Goal: Task Accomplishment & Management: Use online tool/utility

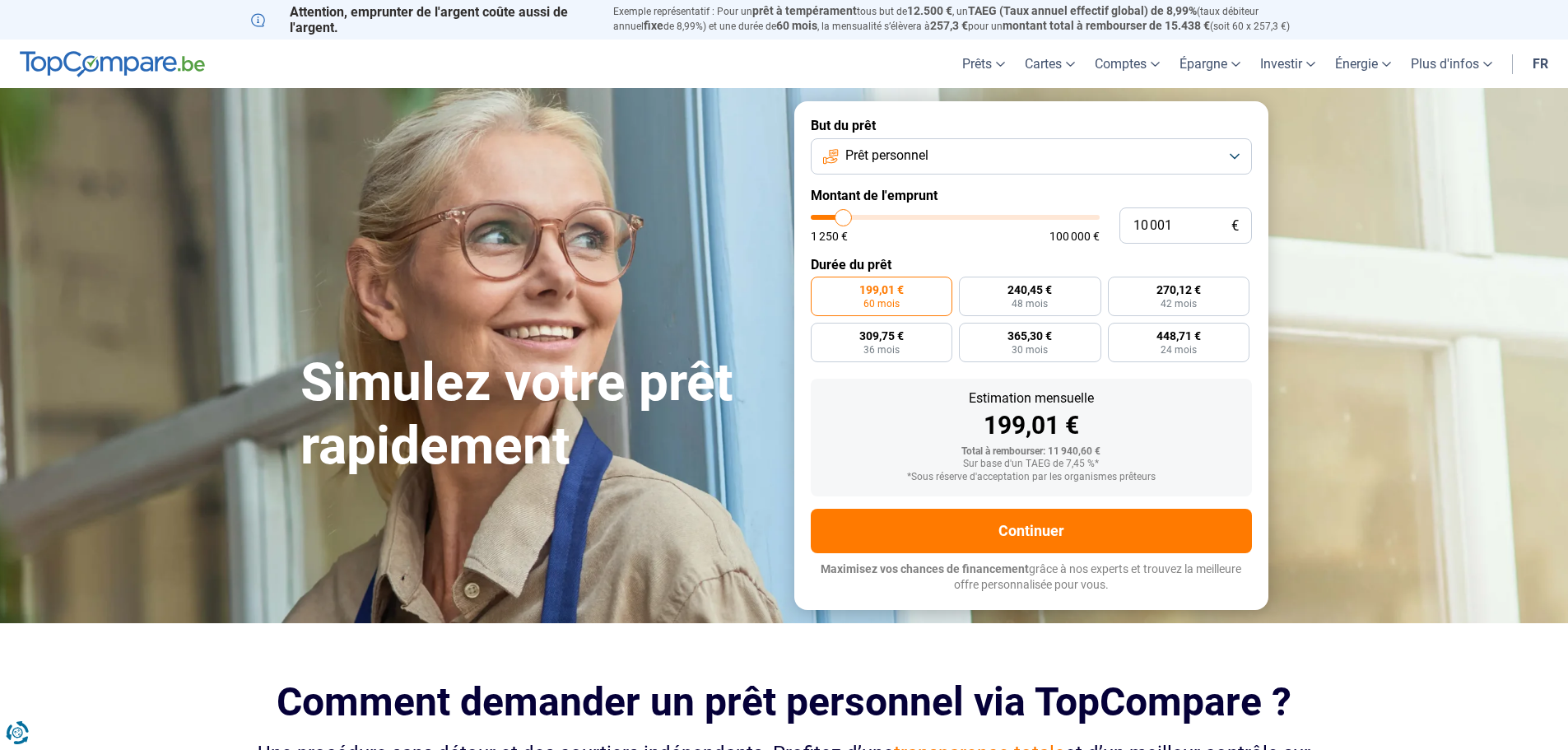
click at [967, 157] on button "Prêt personnel" at bounding box center [1031, 156] width 441 height 37
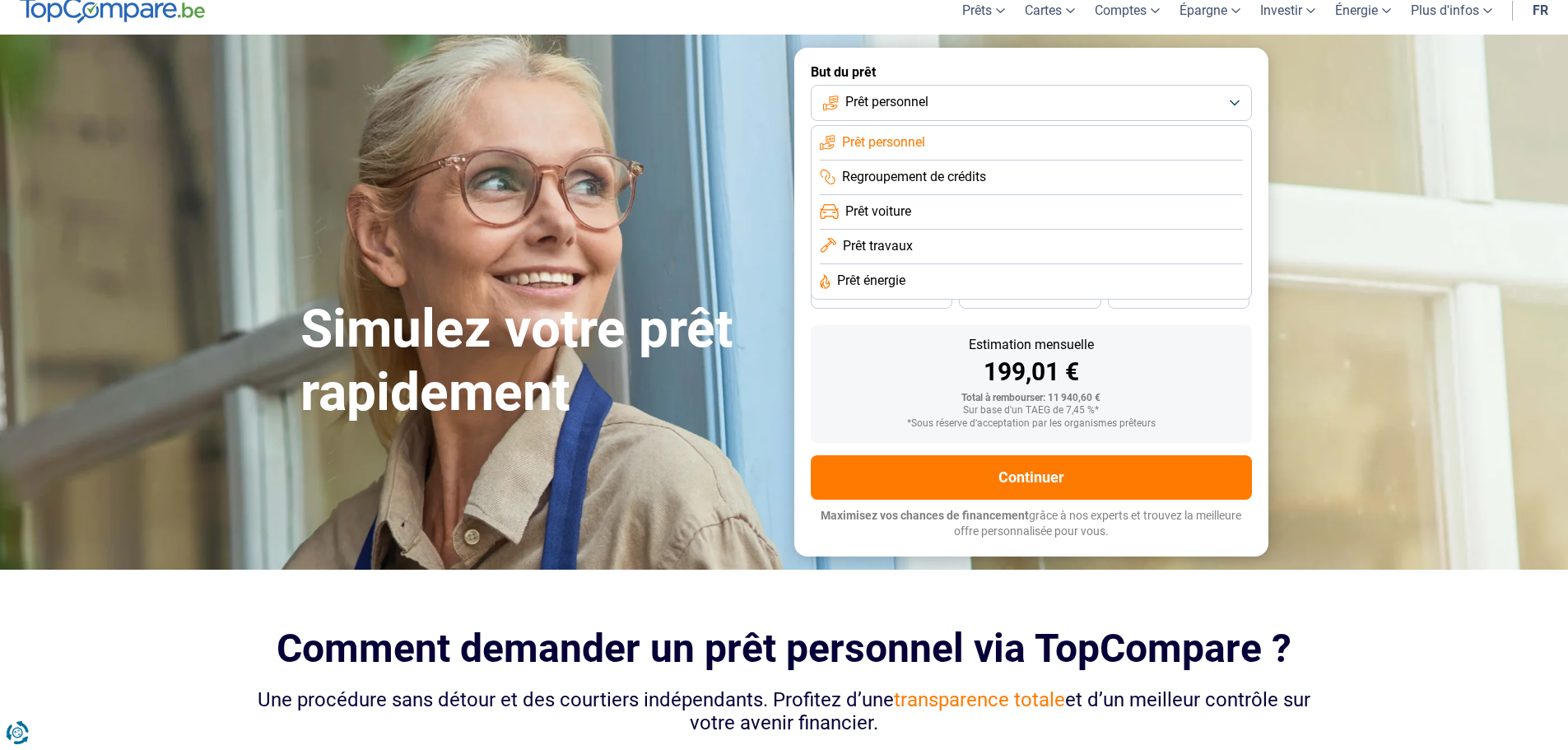
scroll to position [82, 0]
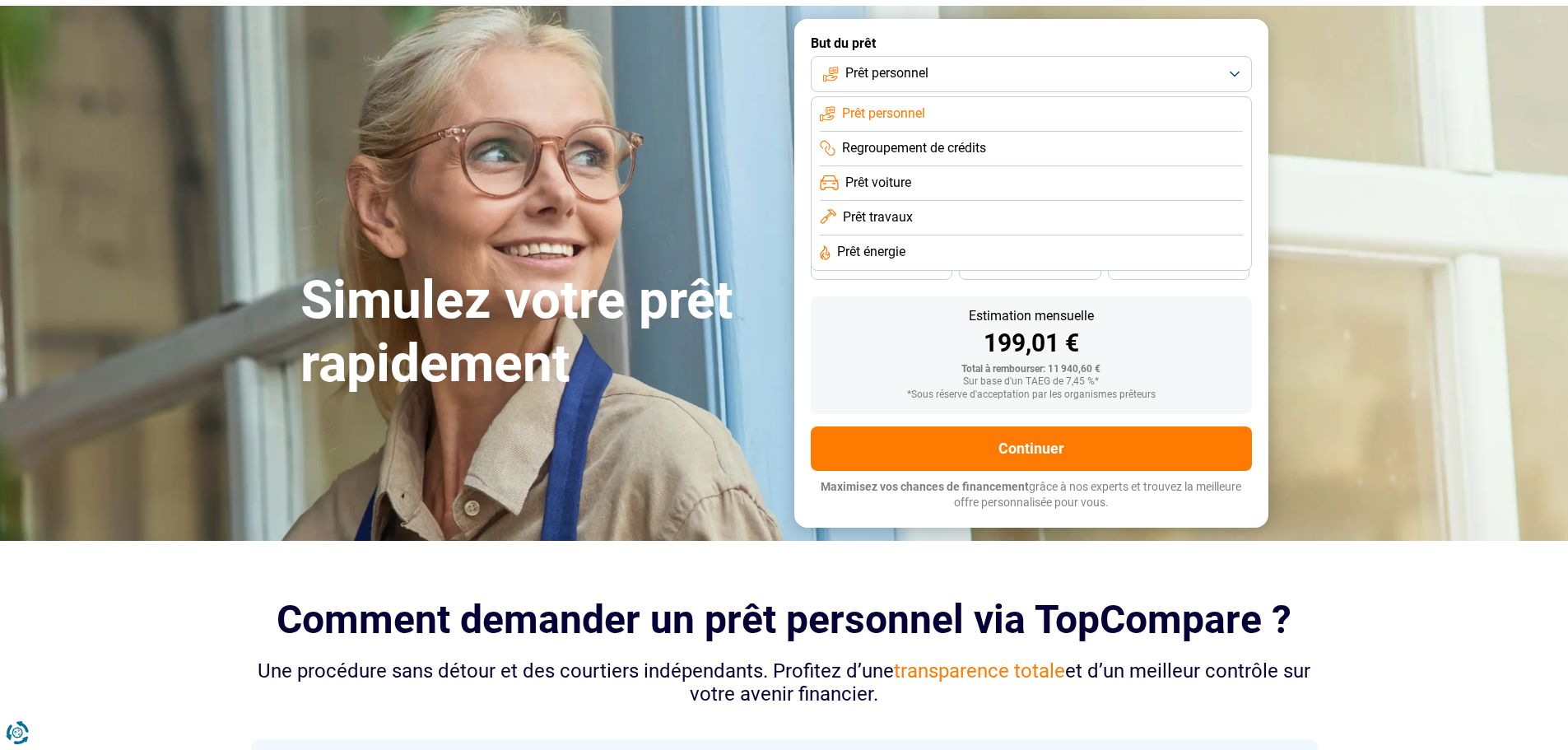
click at [855, 251] on span "Prêt énergie" at bounding box center [871, 252] width 68 height 18
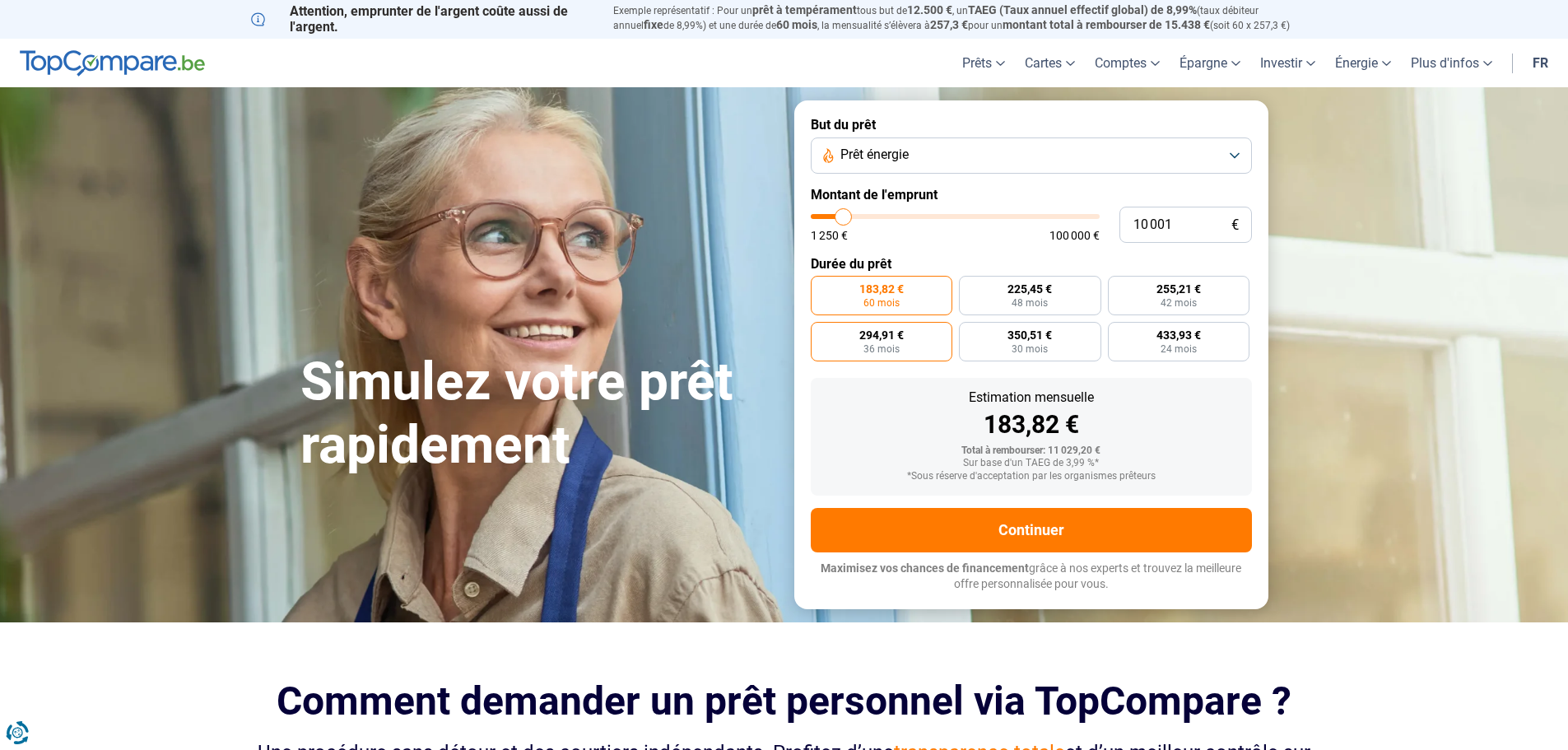
scroll to position [0, 0]
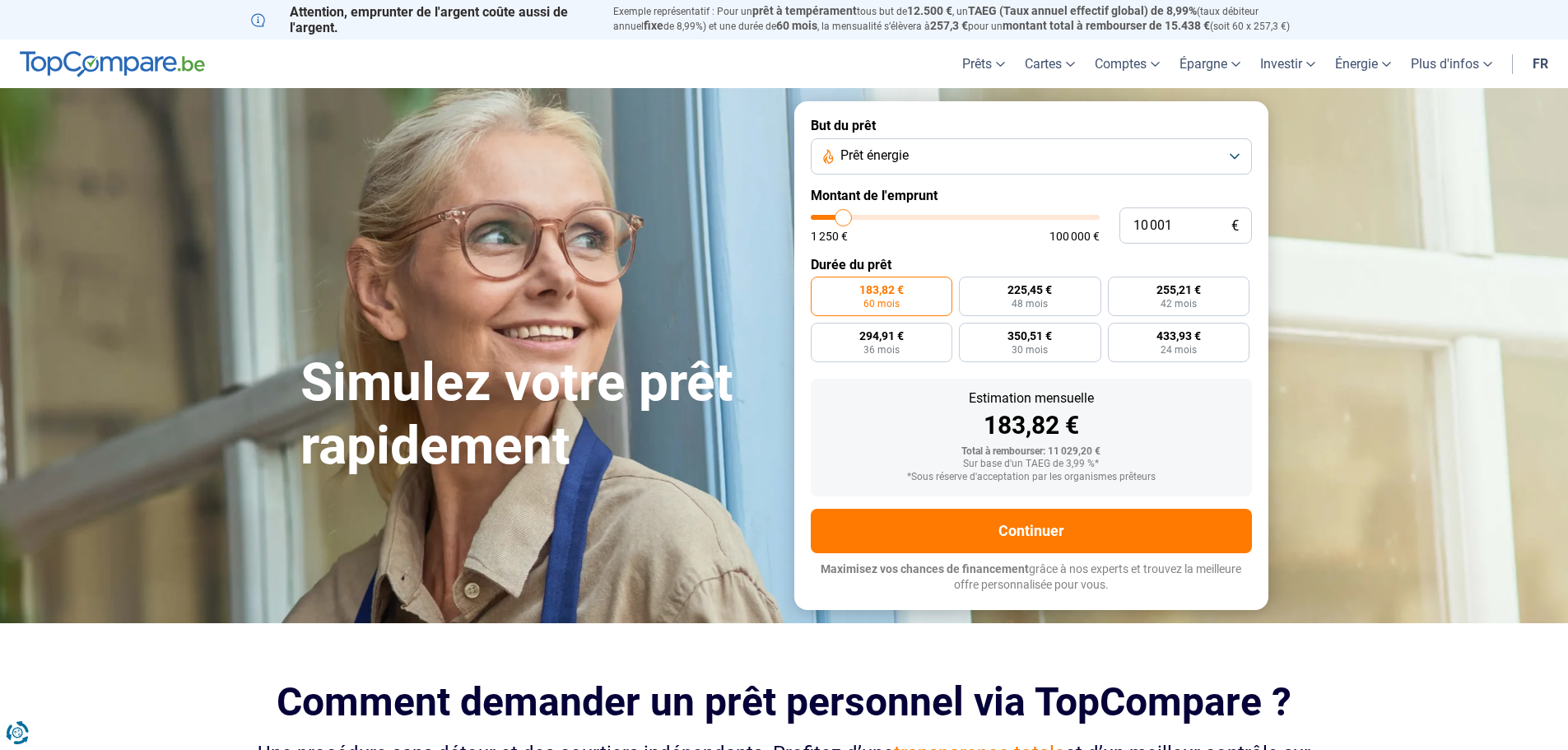
type input "10 500"
type input "10500"
type input "12 750"
type input "12750"
type input "18 000"
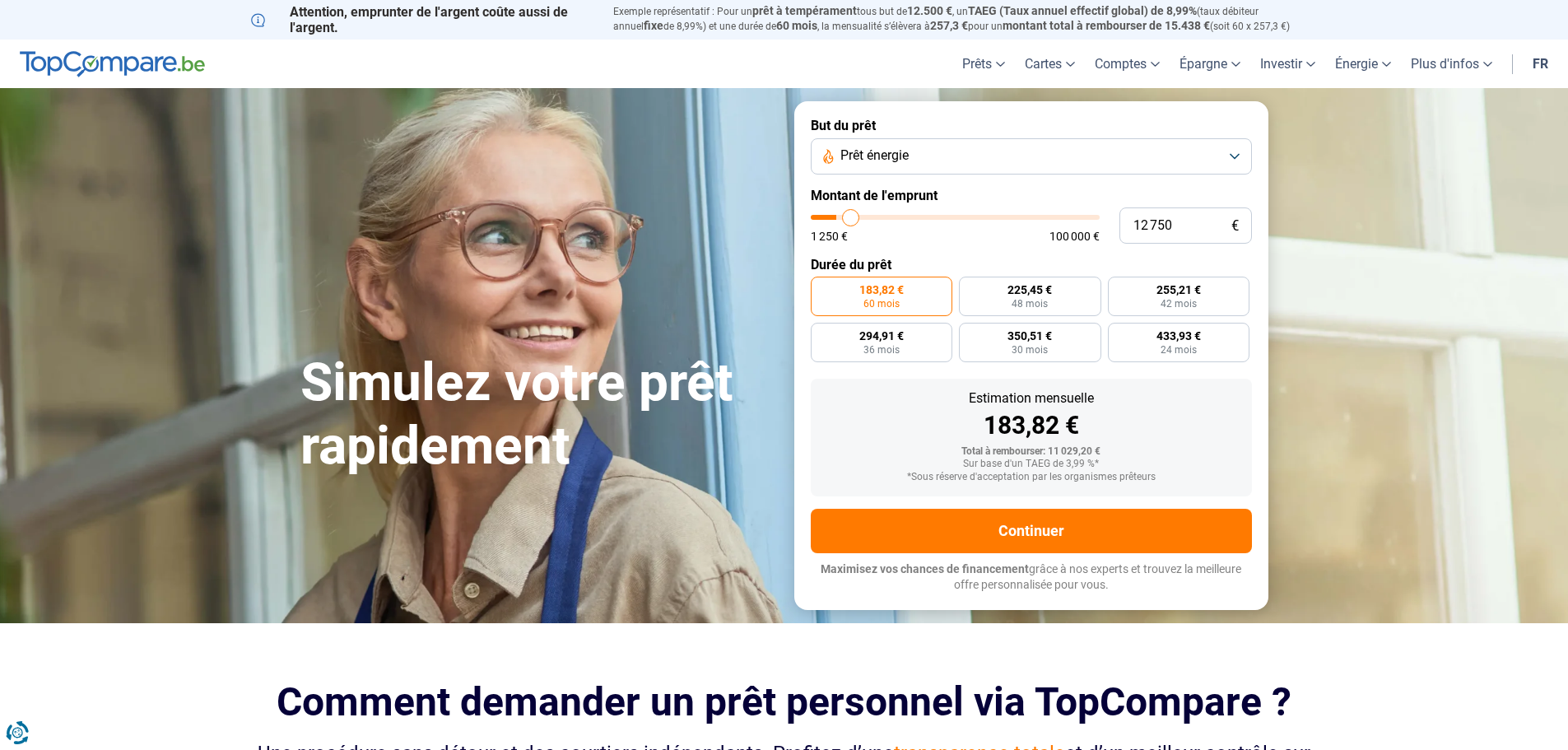
type input "18000"
type input "28 250"
type input "28250"
type input "31 750"
type input "31750"
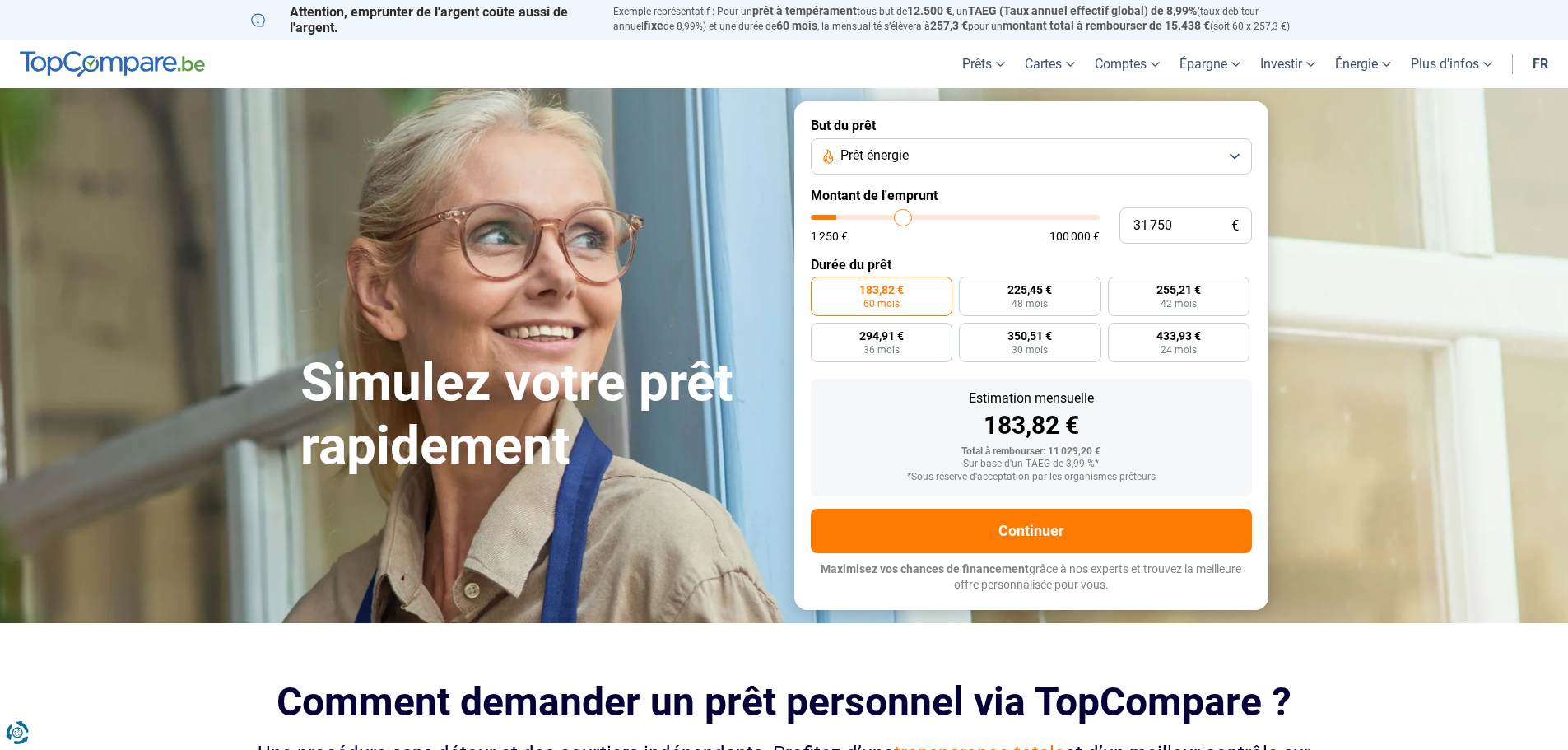
type input "39 250"
type input "39250"
type input "47 250"
type input "47250"
type input "57 000"
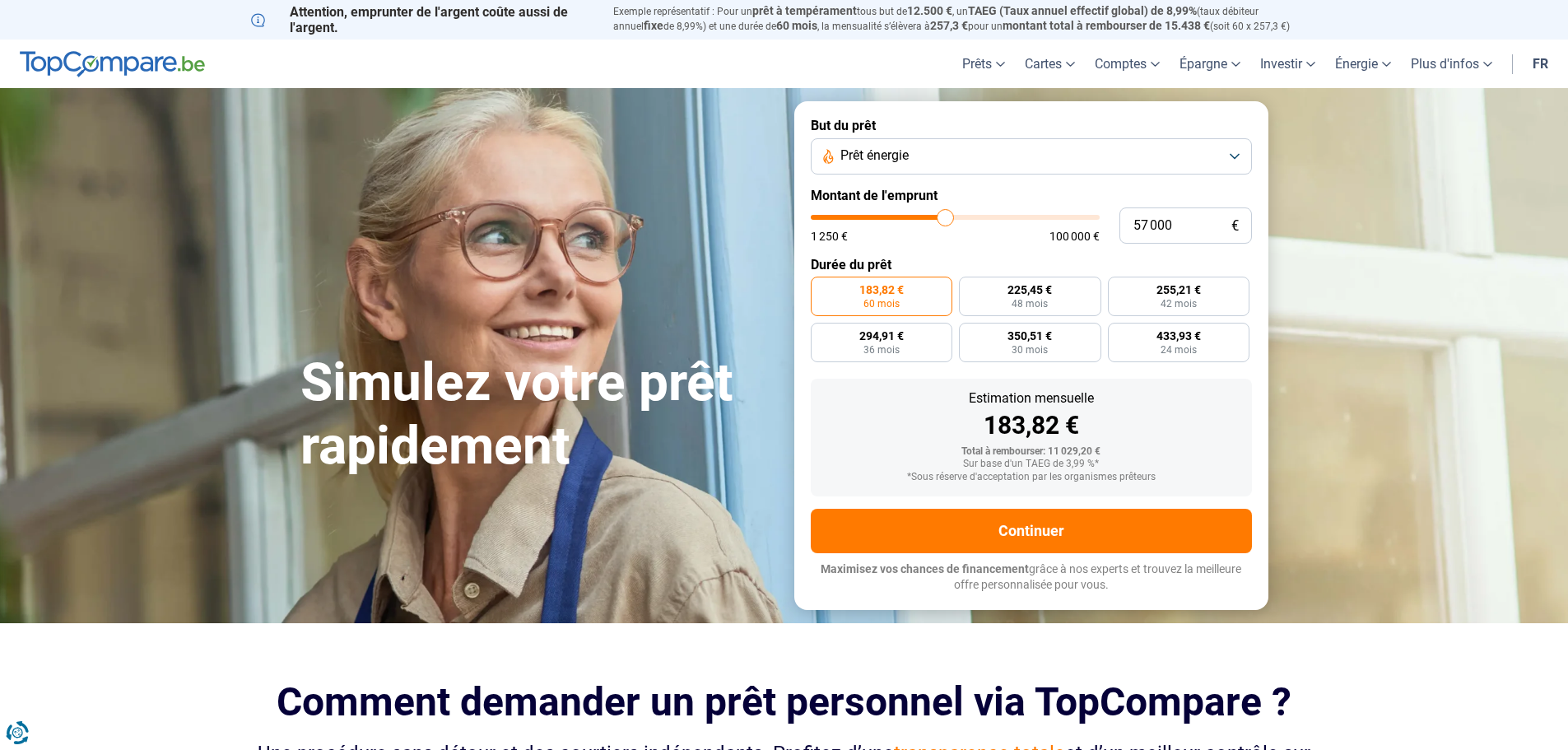
type input "57000"
type input "62 000"
type input "62000"
type input "67 250"
type input "67250"
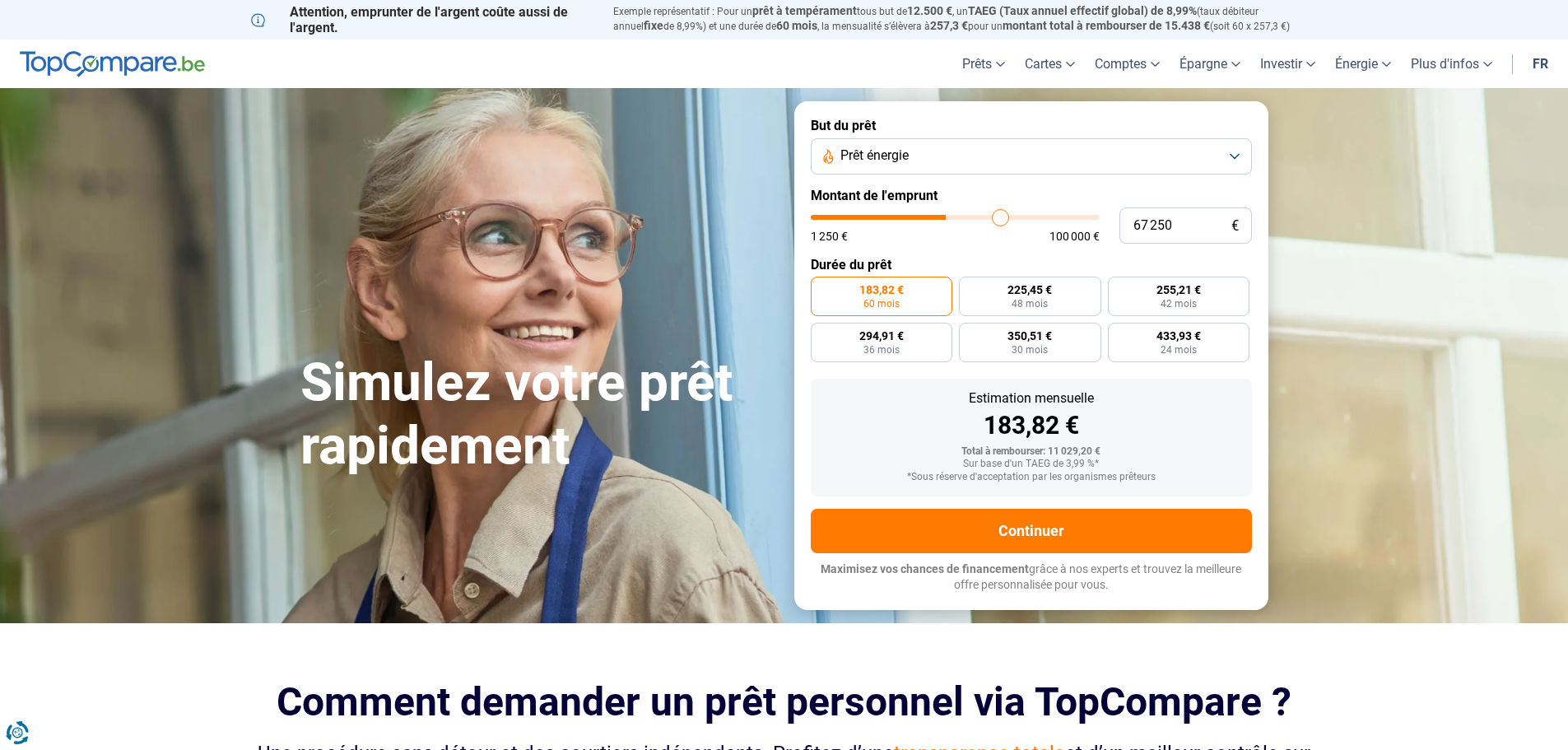
type input "73 250"
type input "73250"
type input "74 000"
type input "74000"
type input "78 000"
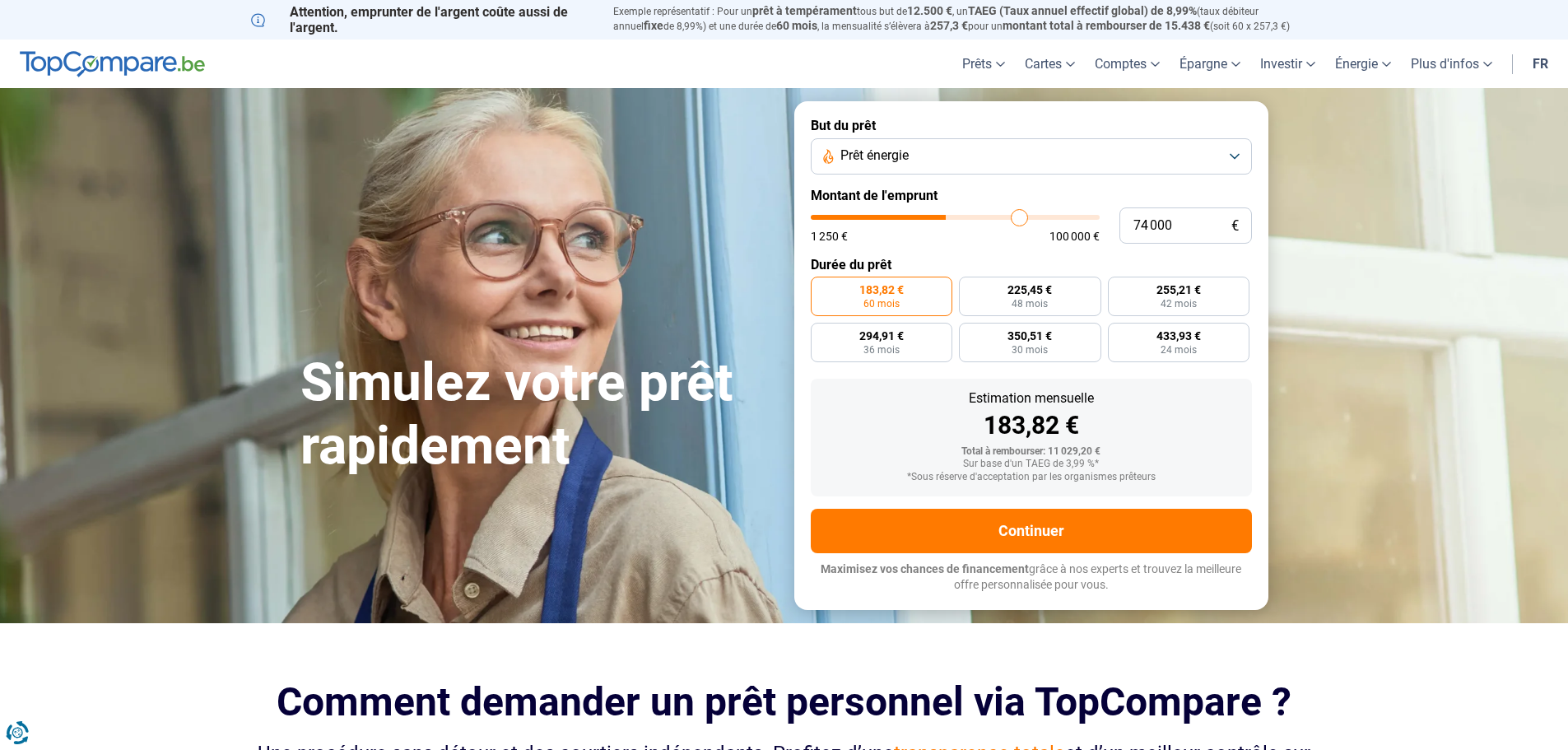
type input "78000"
type input "79 750"
type input "79750"
type input "82 500"
type input "82500"
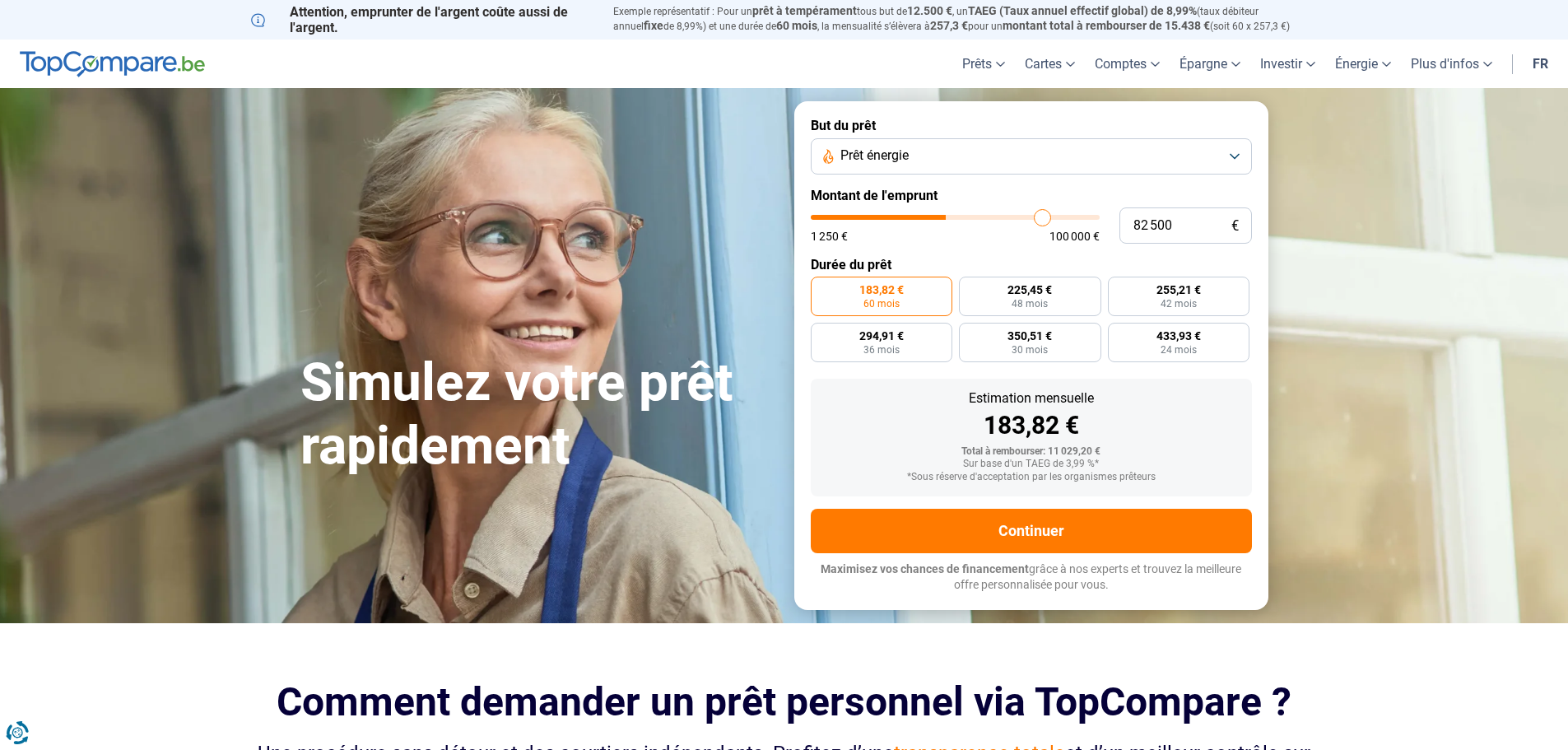
type input "86 000"
type input "86000"
type input "87 500"
type input "87500"
type input "89 500"
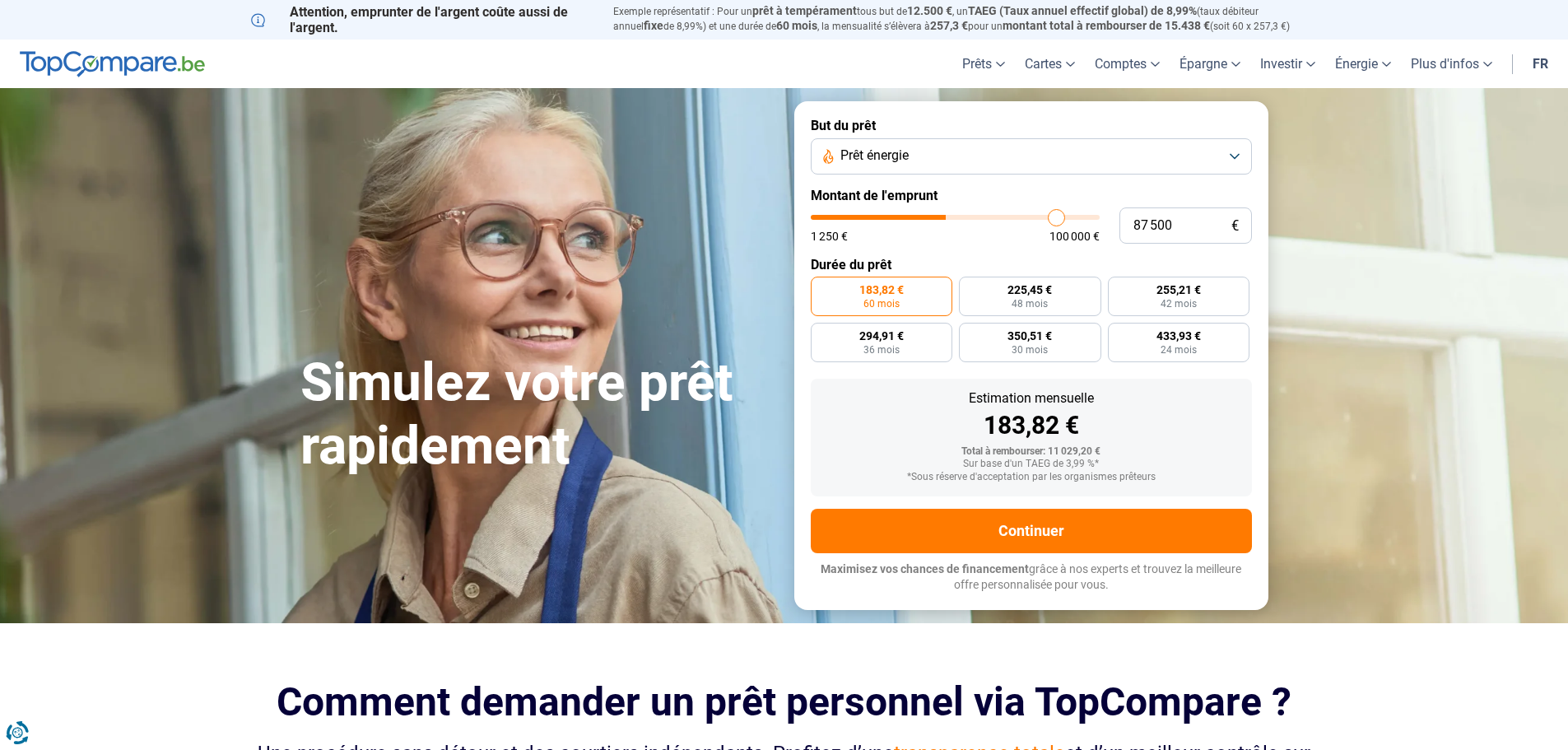
type input "89500"
type input "91 500"
type input "91500"
type input "93 000"
type input "93000"
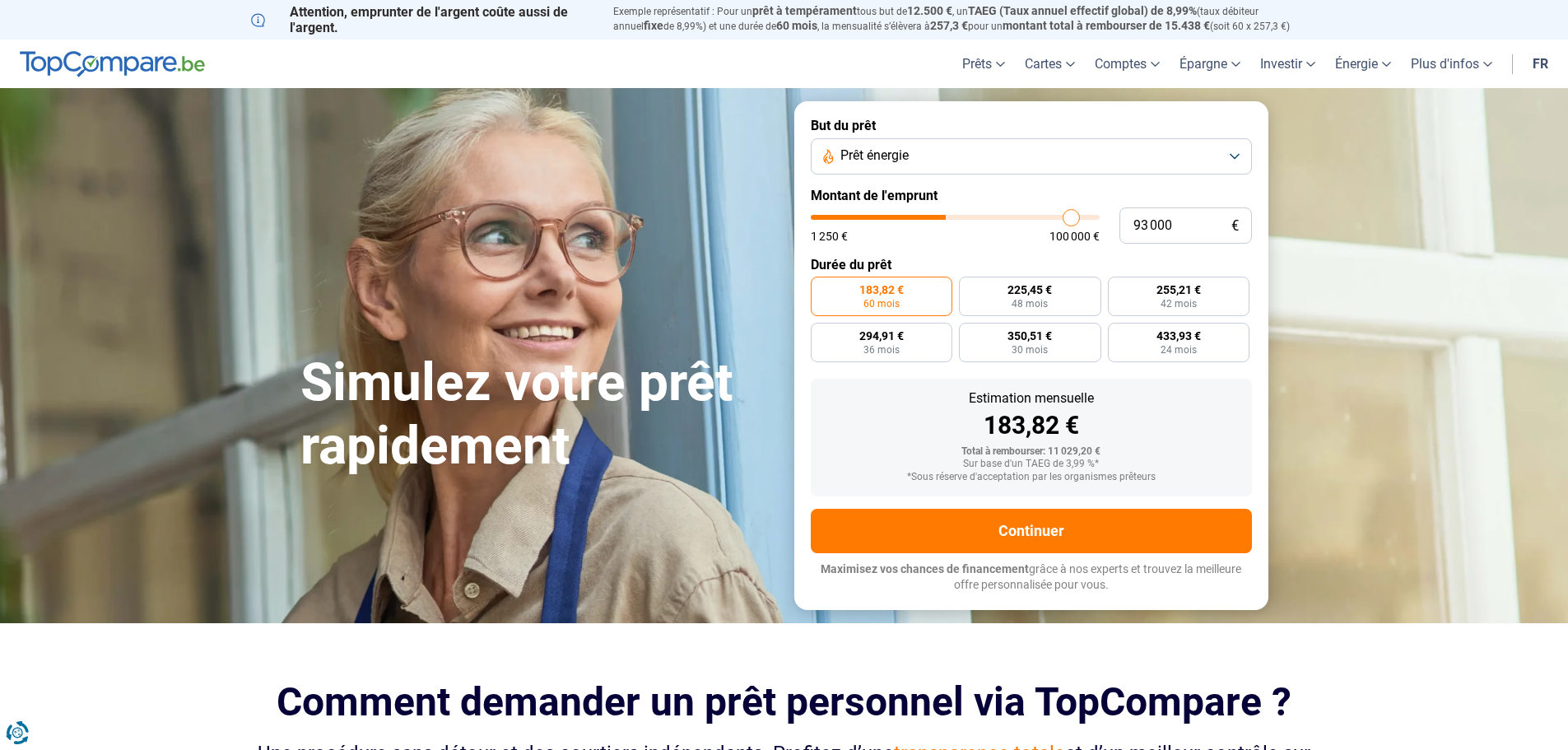
type input "94 000"
type input "94000"
type input "95 500"
type input "95500"
type input "95 750"
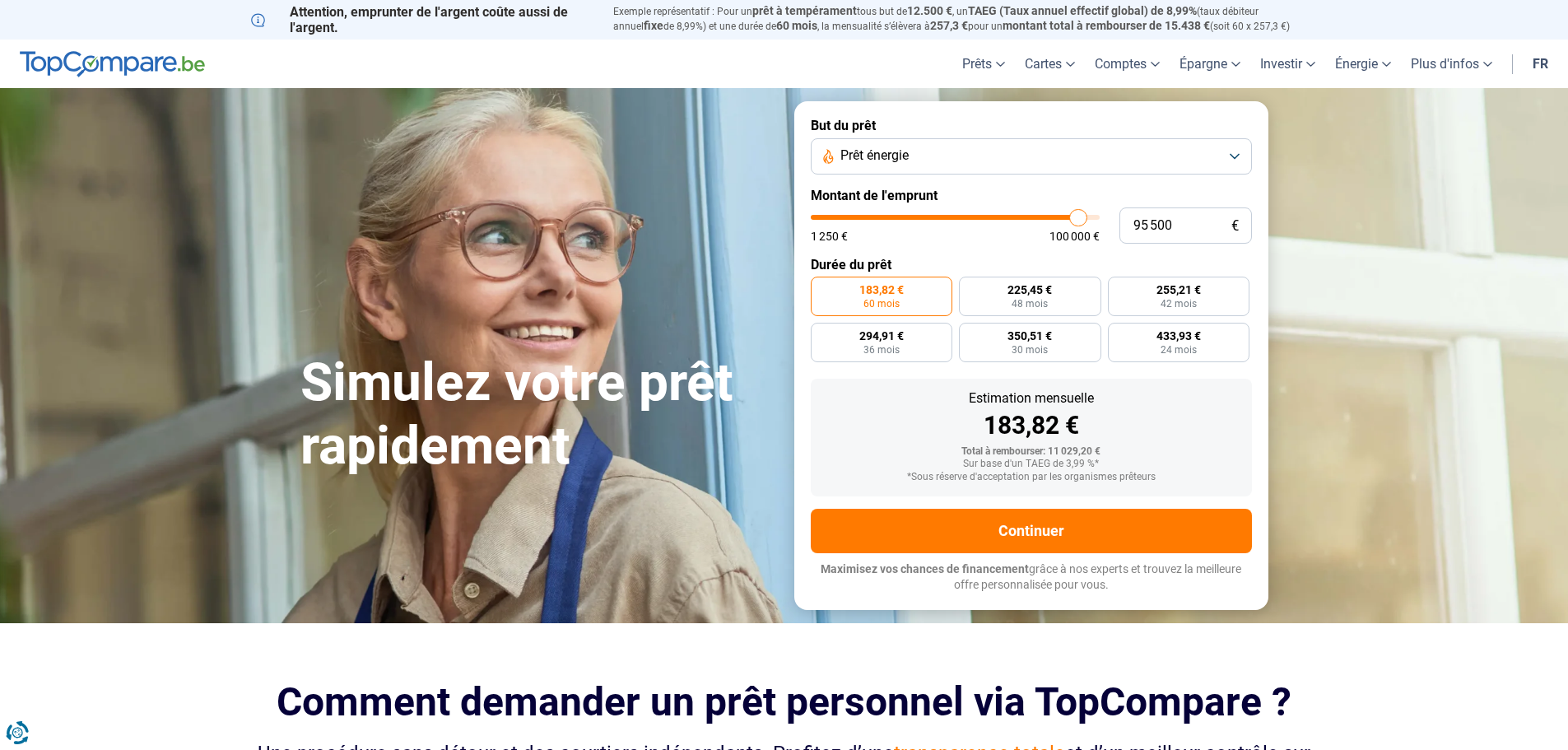
type input "95750"
type input "97 500"
type input "97500"
type input "99 000"
type input "99000"
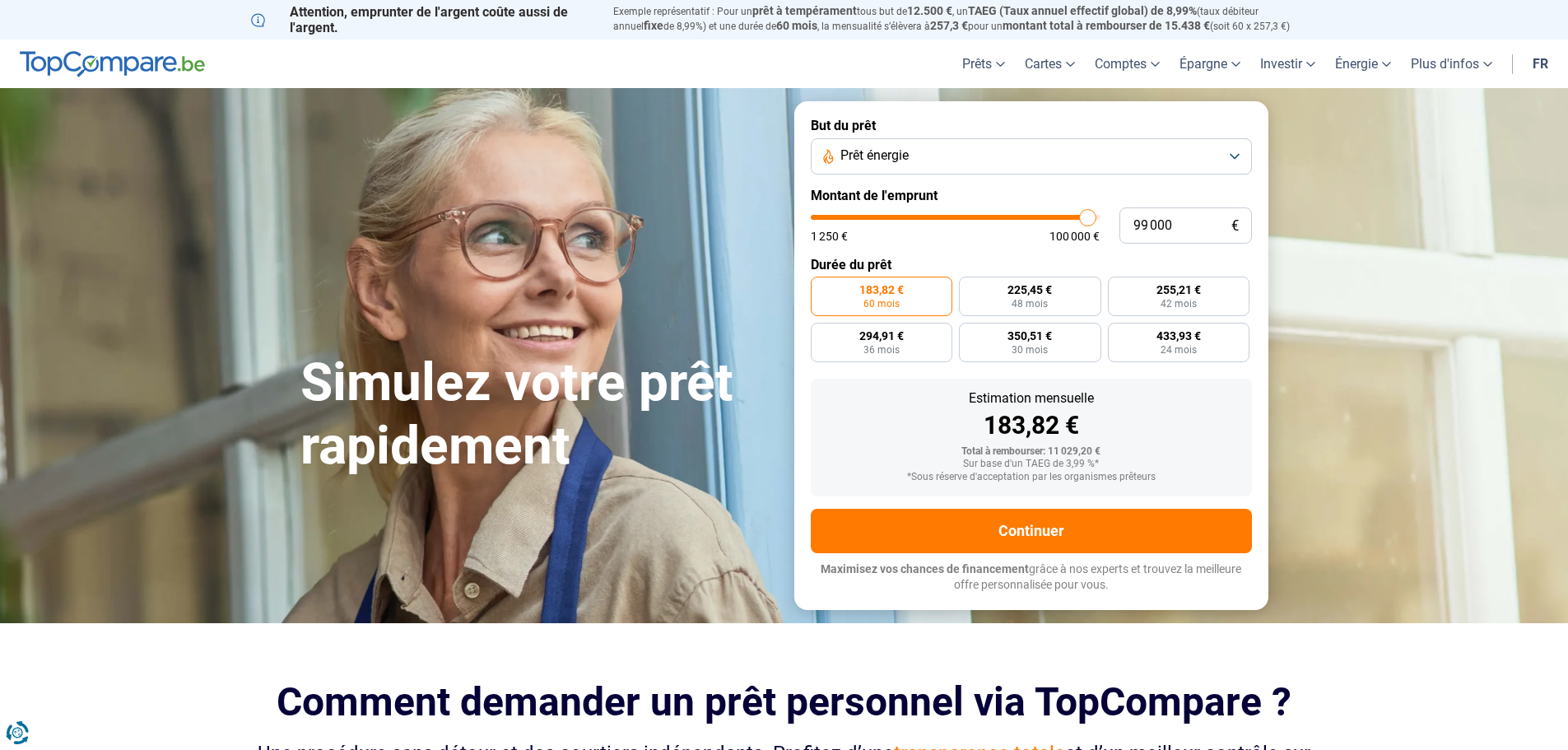
type input "100 000"
drag, startPoint x: 845, startPoint y: 215, endPoint x: 1116, endPoint y: 228, distance: 271.3
type input "100000"
click at [1100, 220] on input "range" at bounding box center [955, 218] width 289 height 5
radio input "false"
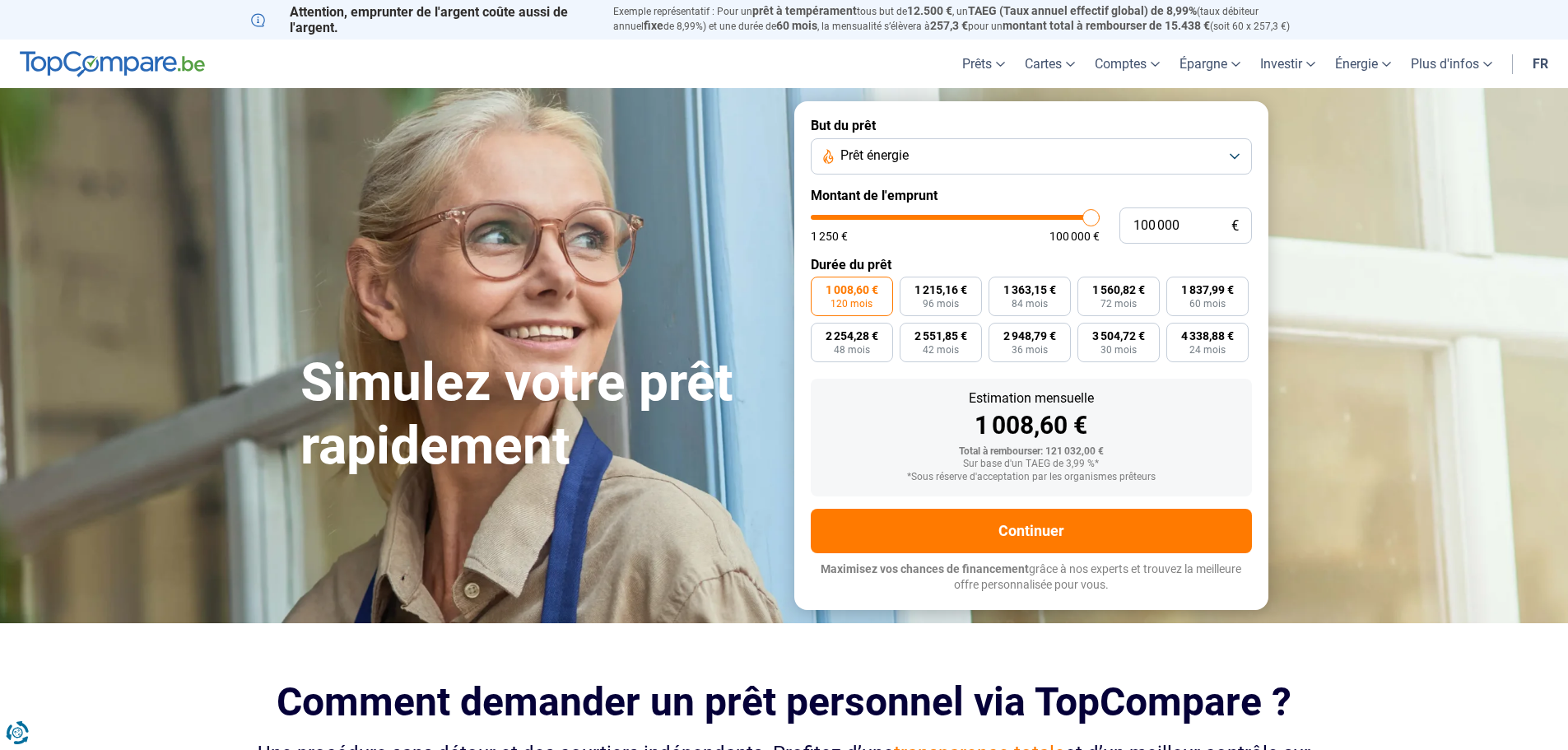
type input "98 750"
type input "98750"
type input "98 000"
type input "98000"
type input "96 500"
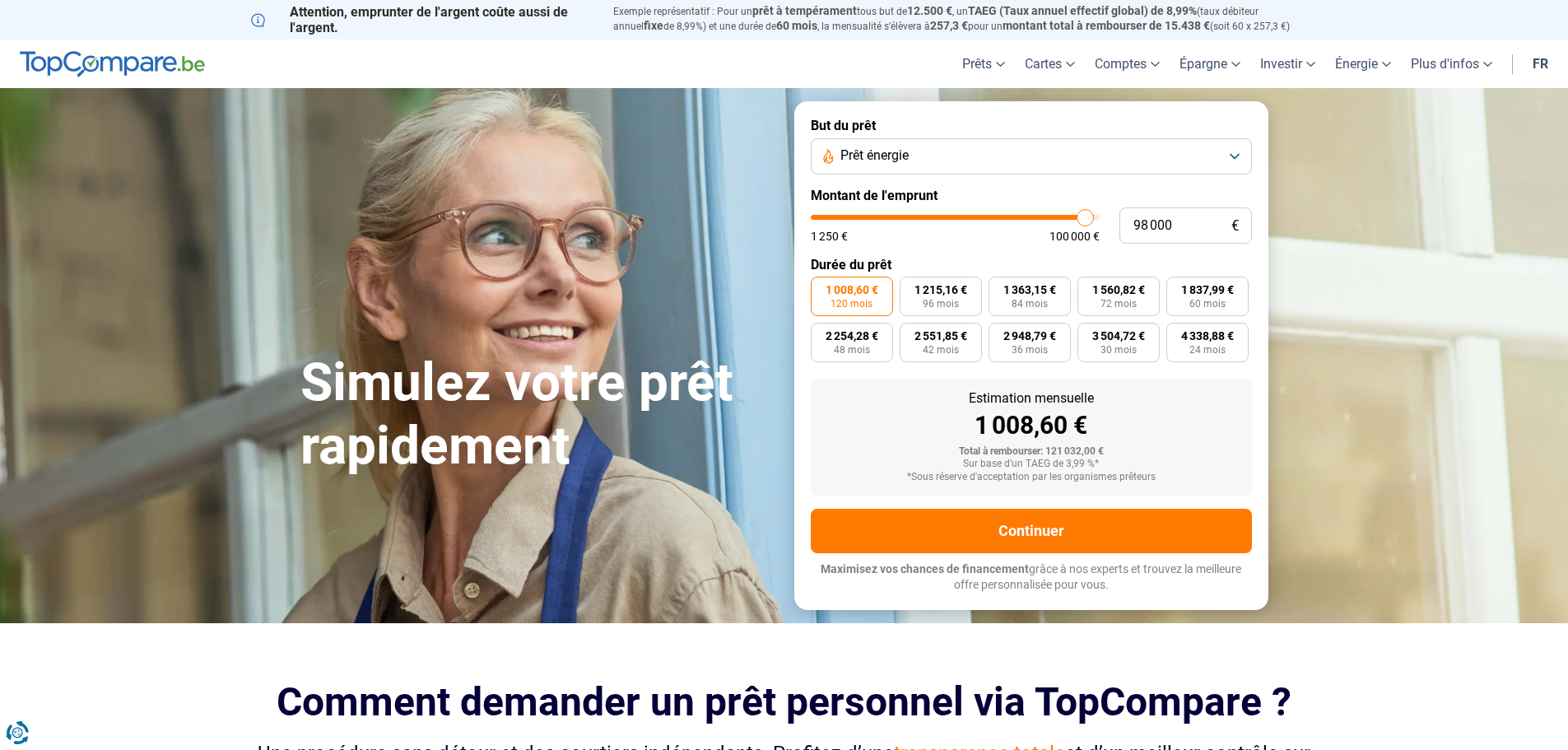
type input "96500"
type input "95 500"
type input "95500"
type input "94 250"
type input "94250"
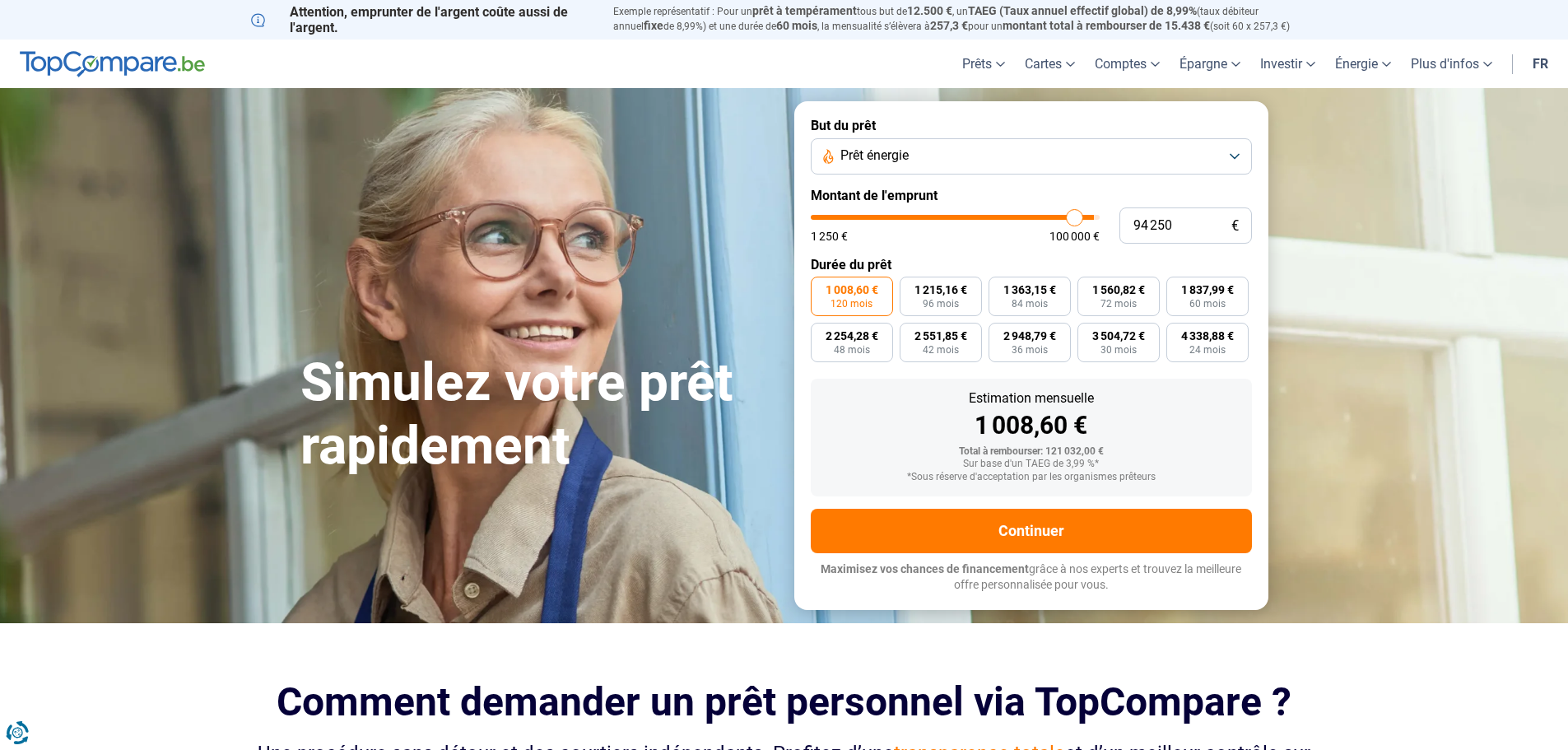
type input "93 250"
type input "93250"
type input "90 250"
type input "90250"
type input "88 500"
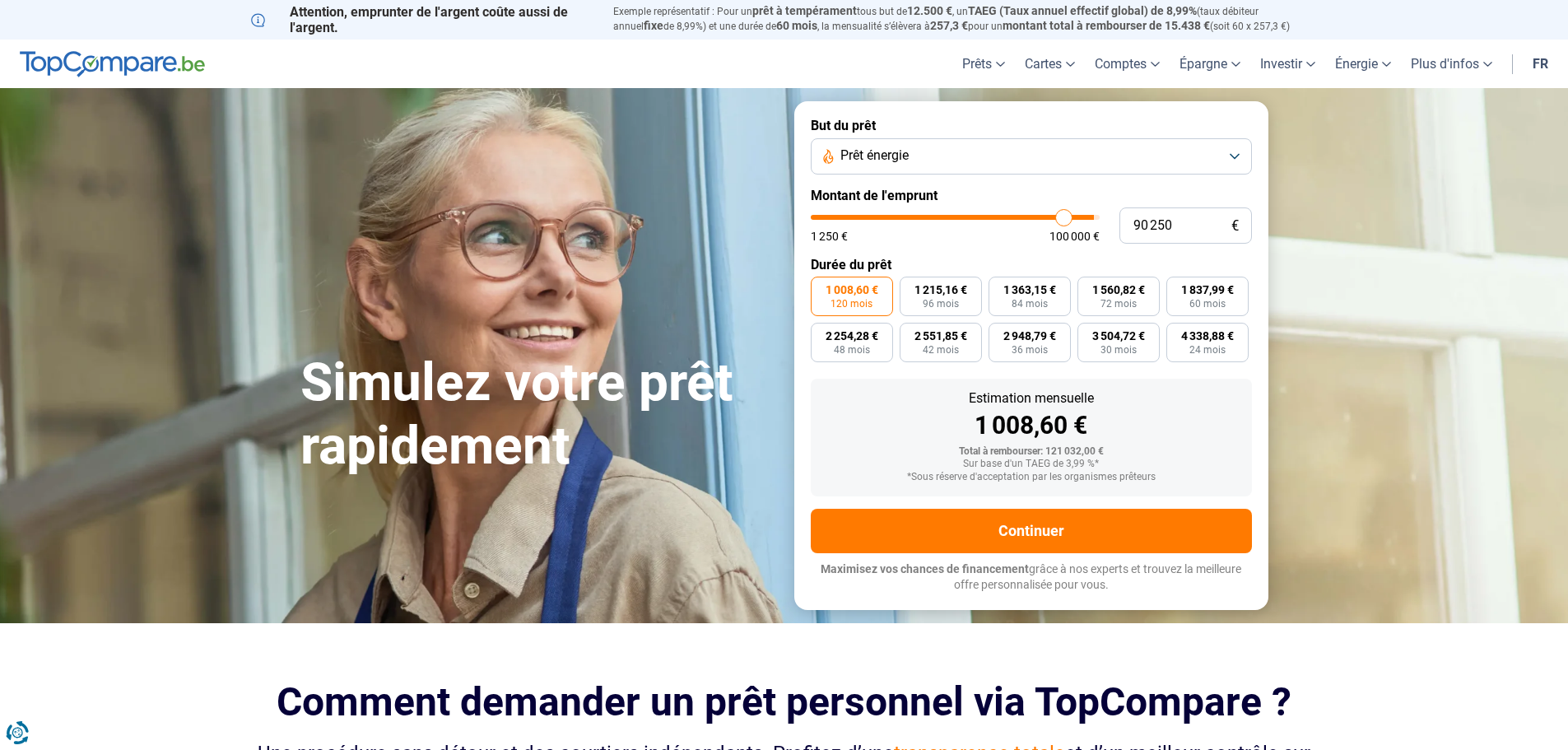
type input "88500"
type input "86 500"
type input "86500"
type input "84 250"
type input "84250"
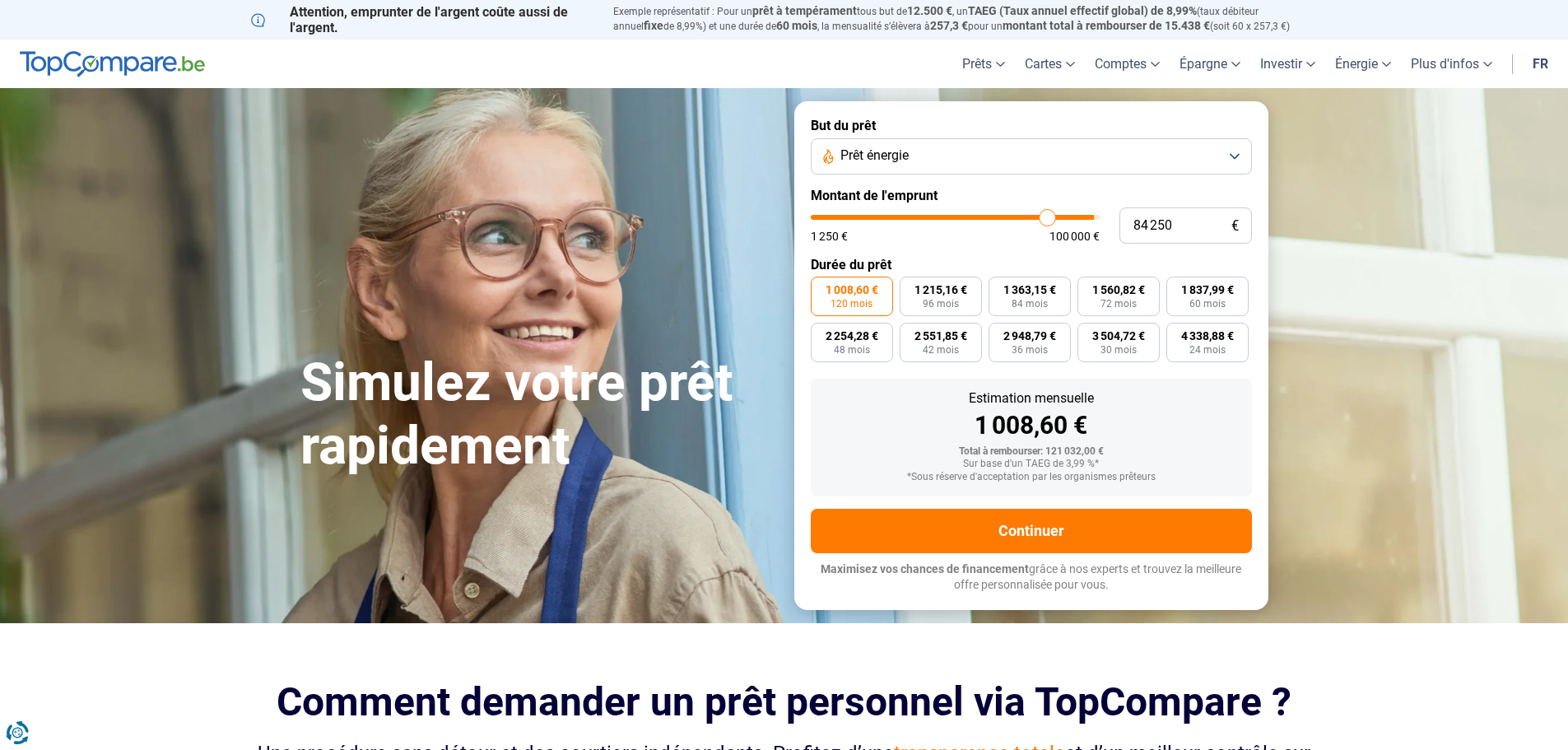
type input "82 500"
type input "82500"
type input "81 750"
type input "81750"
type input "81 250"
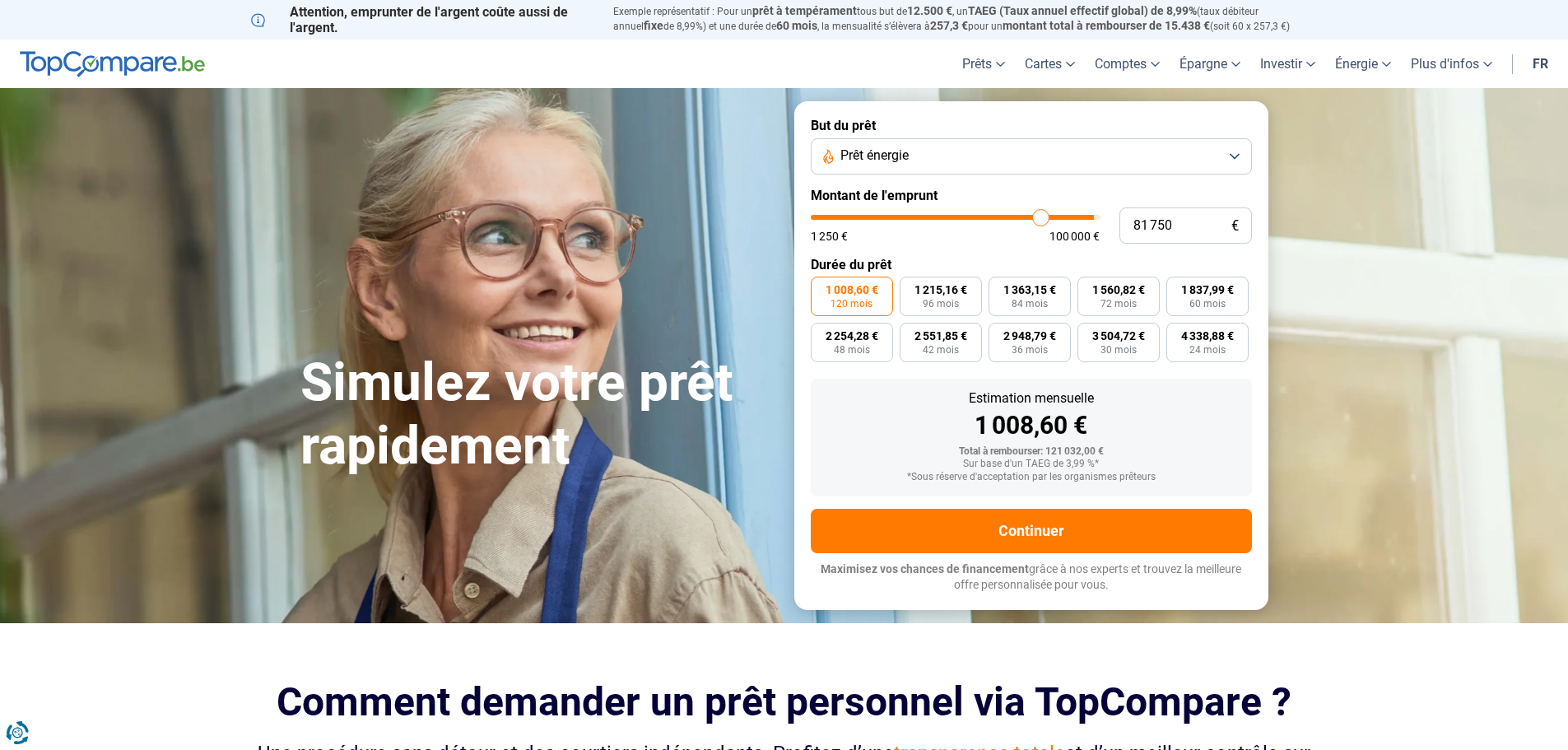
type input "81250"
type input "80 250"
type input "80250"
type input "79 500"
type input "79500"
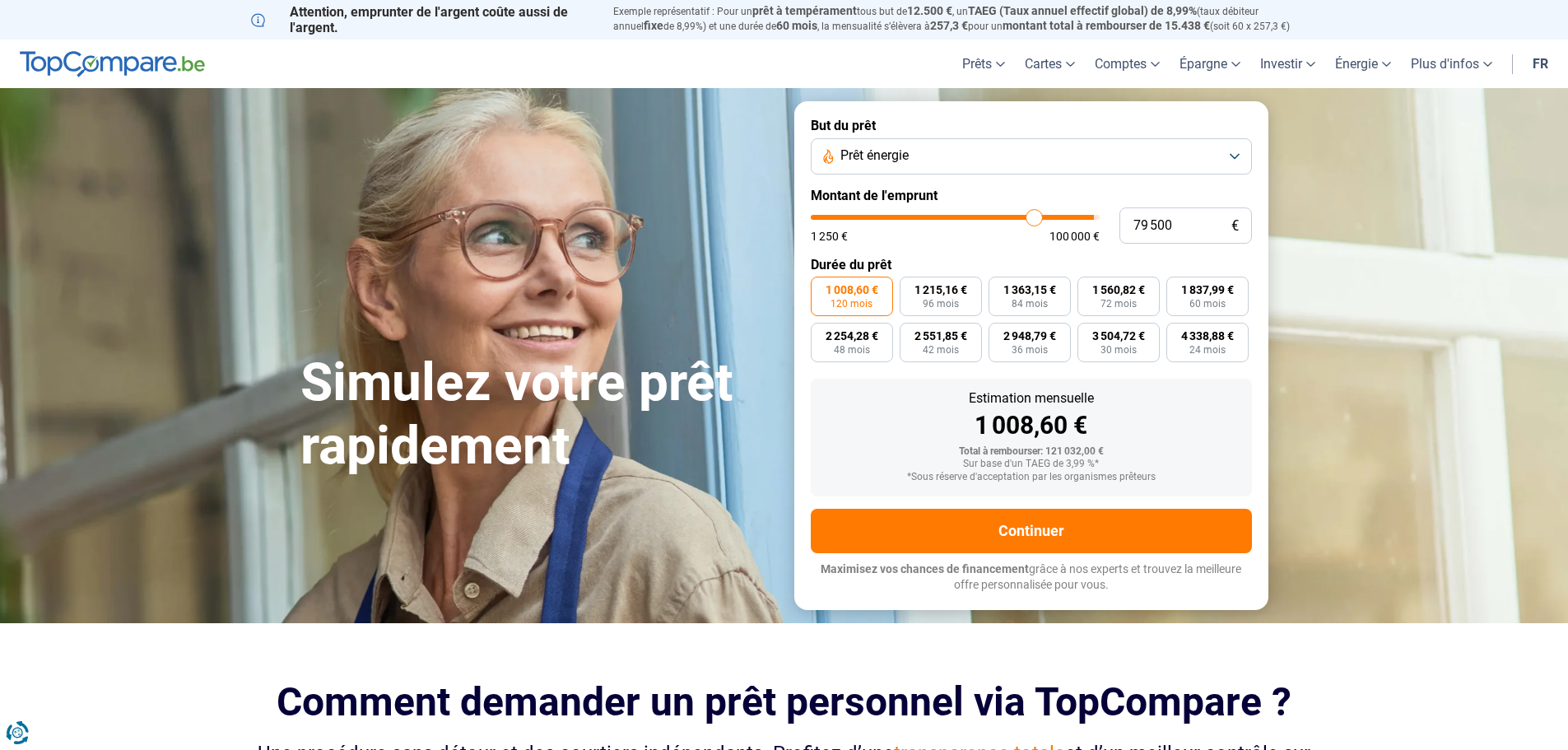
type input "78 750"
type input "78750"
type input "78 000"
type input "78000"
type input "77 750"
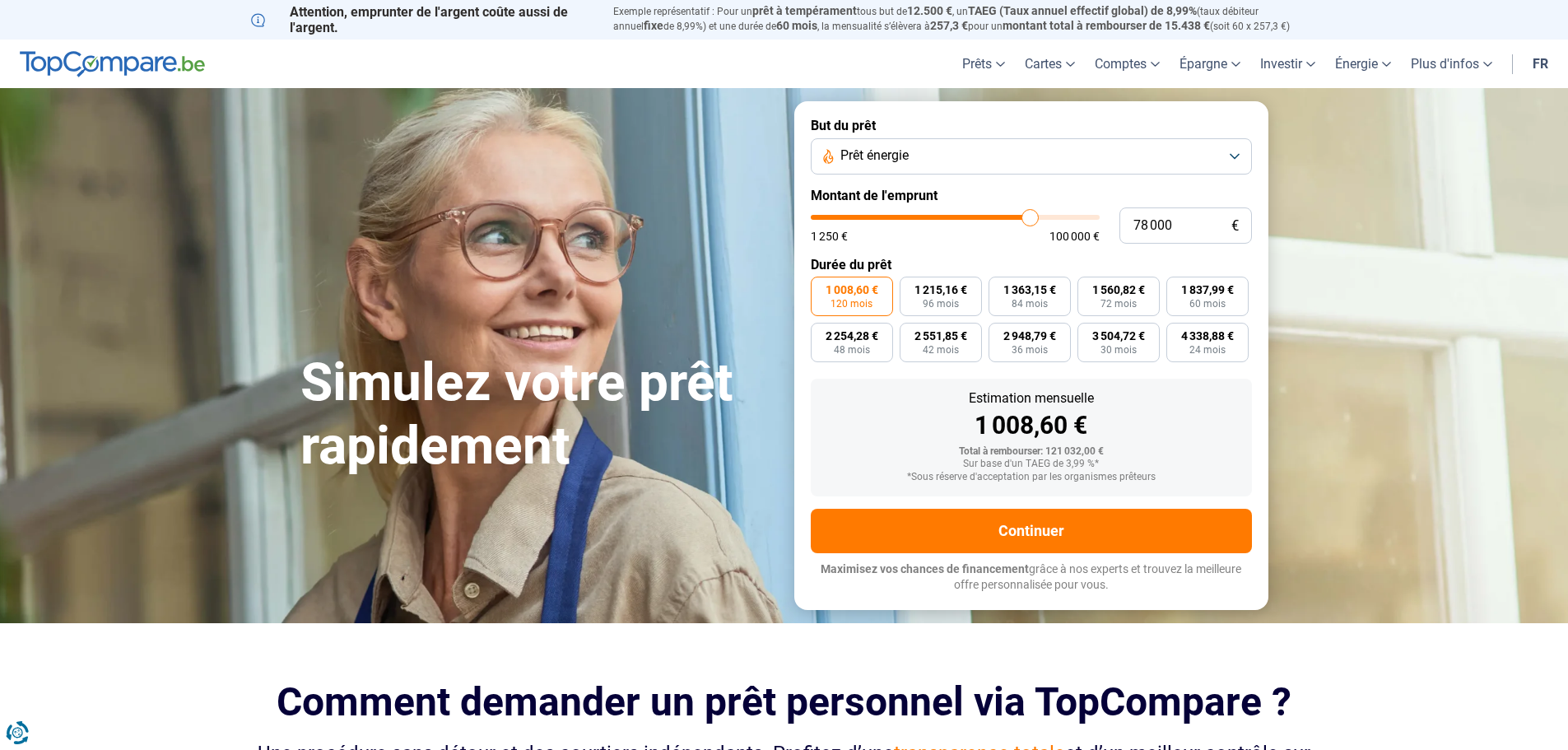
type input "77750"
type input "76 750"
type input "76750"
type input "76 250"
type input "76250"
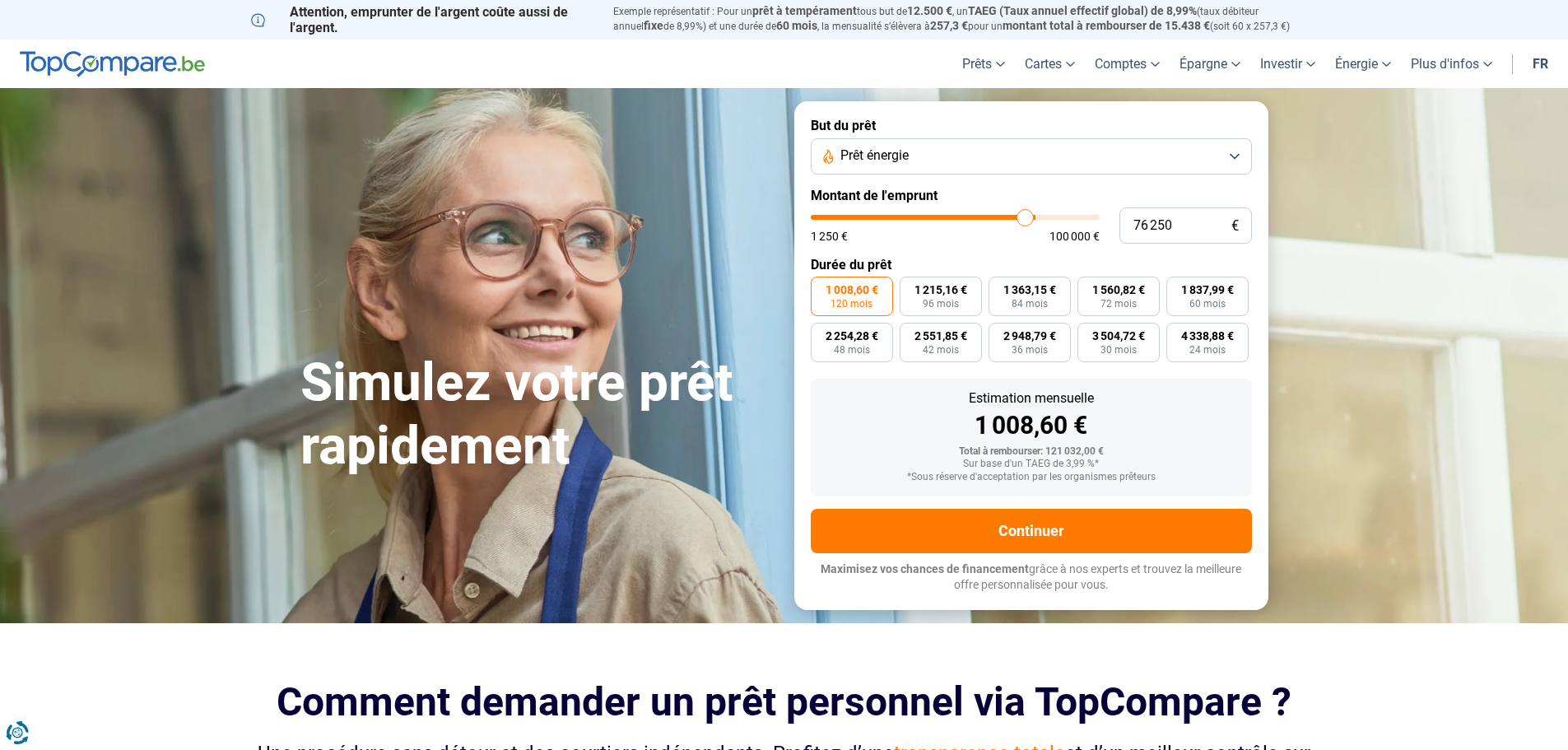
type input "75 000"
type input "75000"
type input "74 000"
type input "74000"
type input "72 750"
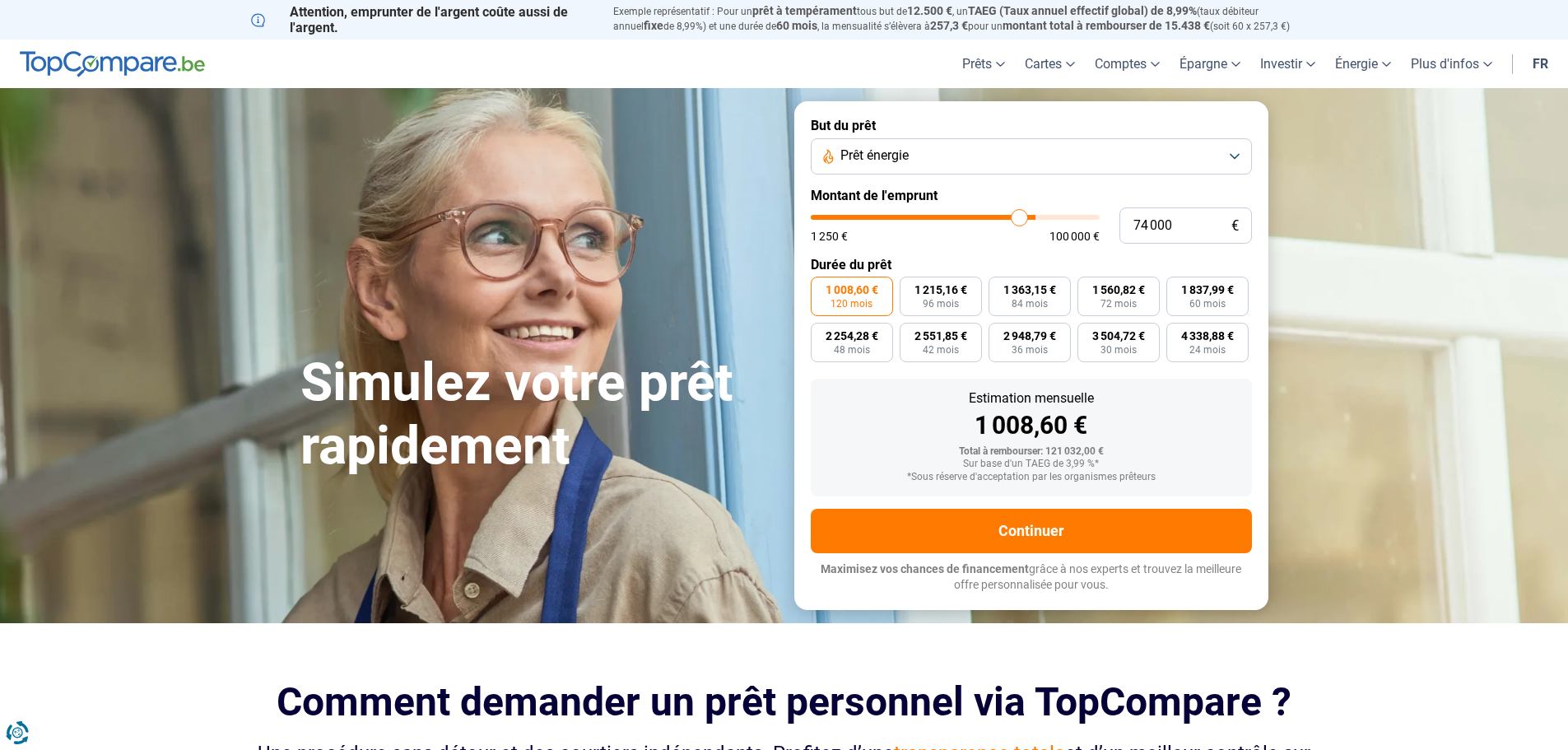
type input "72750"
type input "72 250"
type input "72250"
type input "71 250"
type input "71250"
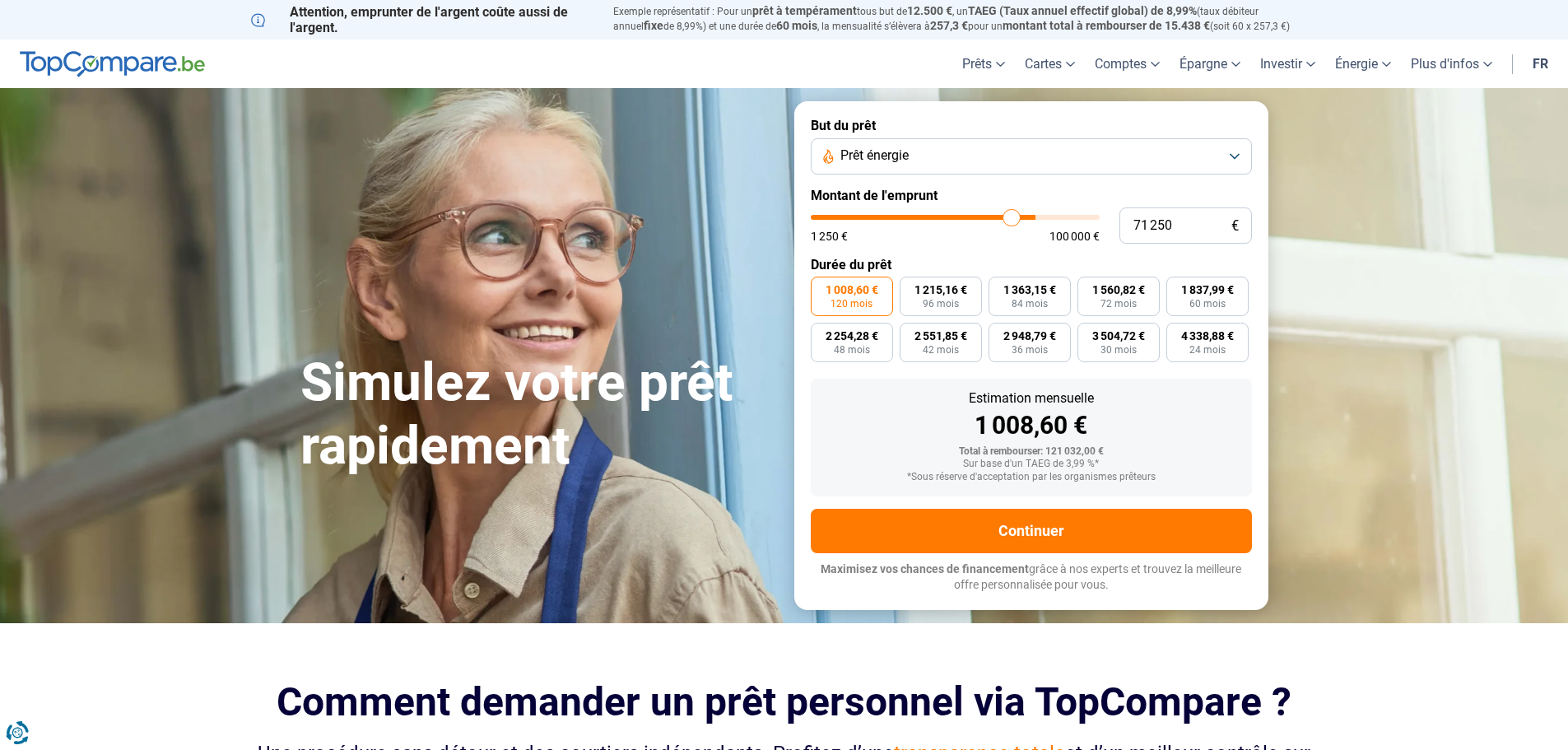
type input "70 750"
type input "70750"
type input "70 500"
type input "70500"
type input "69 750"
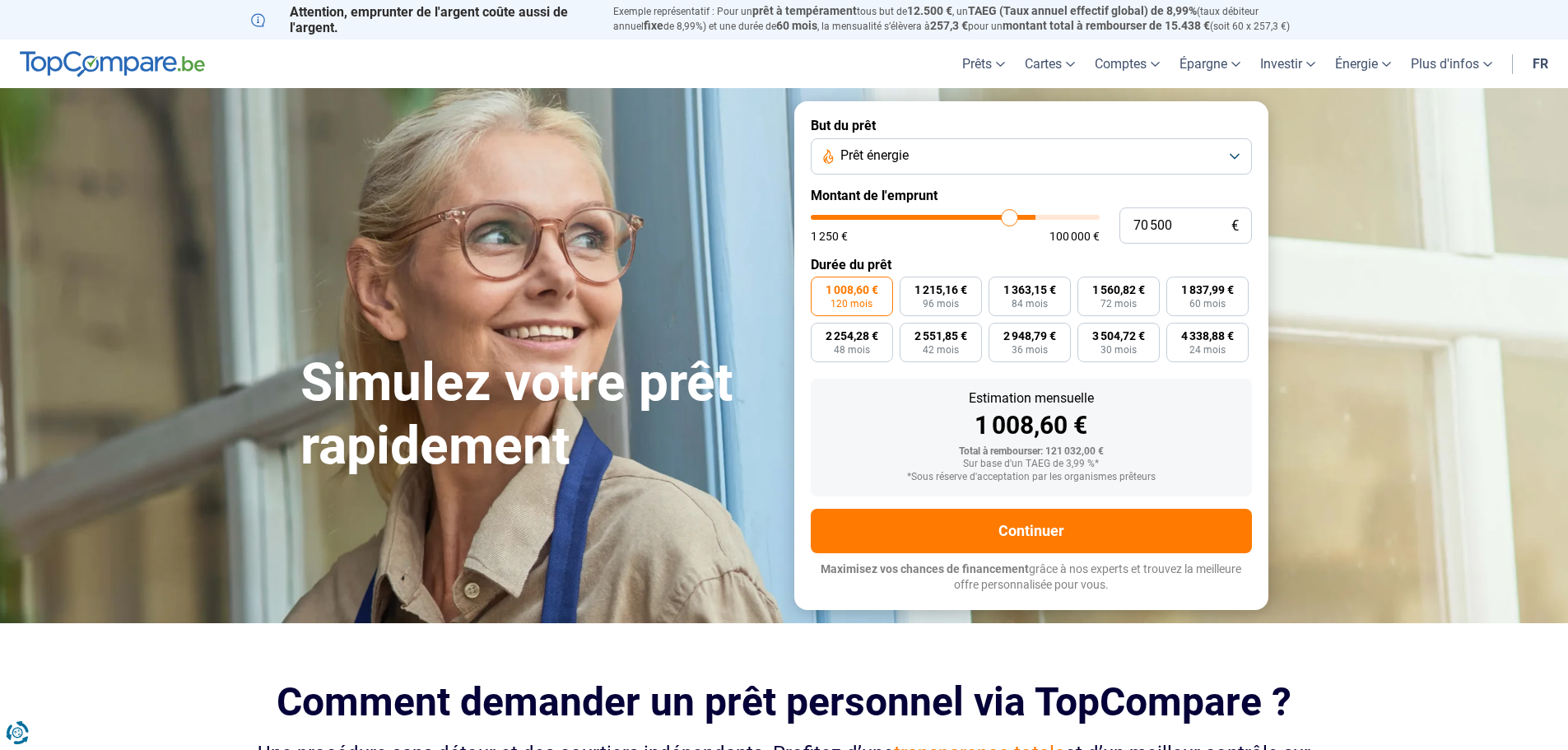
type input "69750"
type input "69 500"
type input "69500"
type input "69 250"
type input "69250"
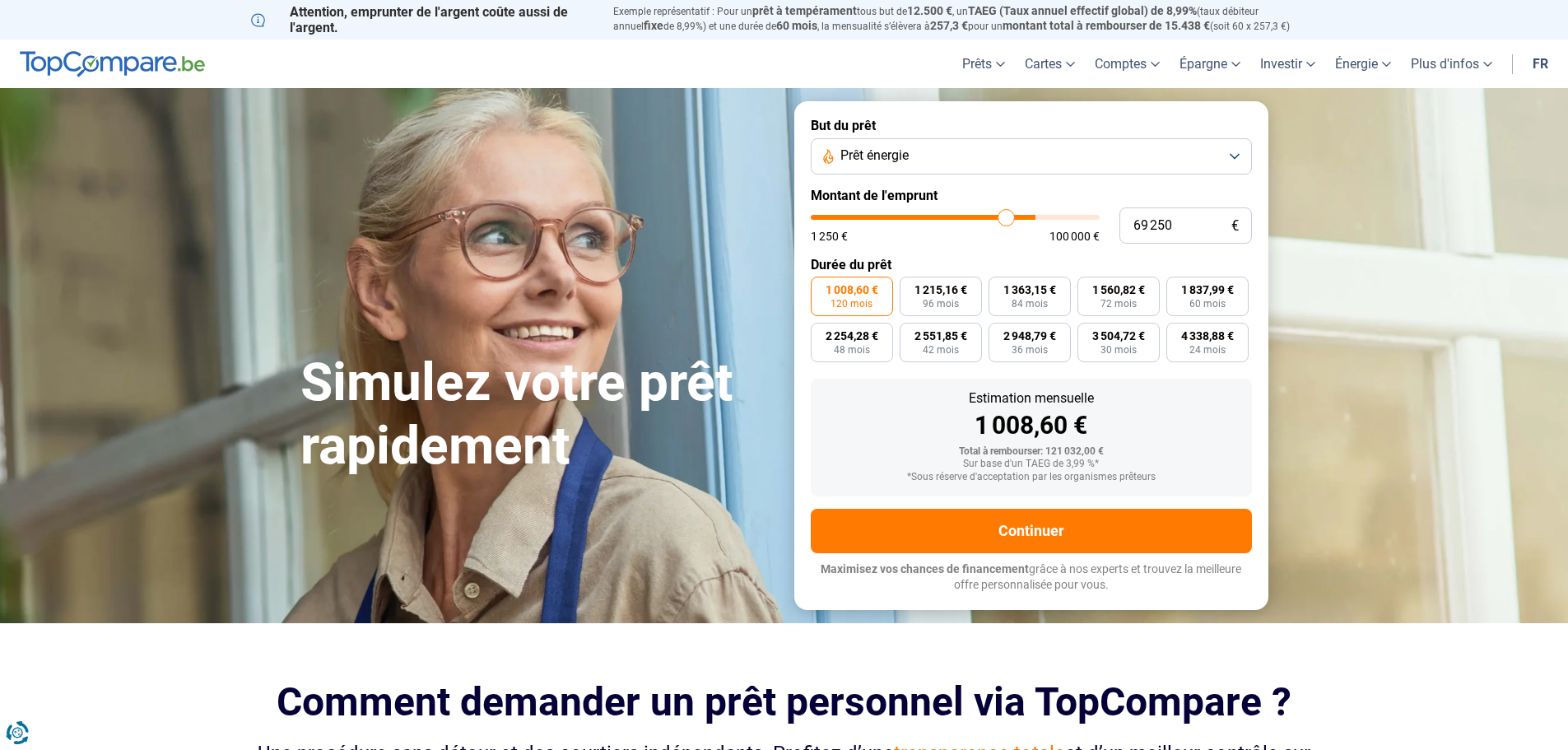
type input "69 000"
type input "69000"
type input "68 750"
type input "68750"
type input "68 000"
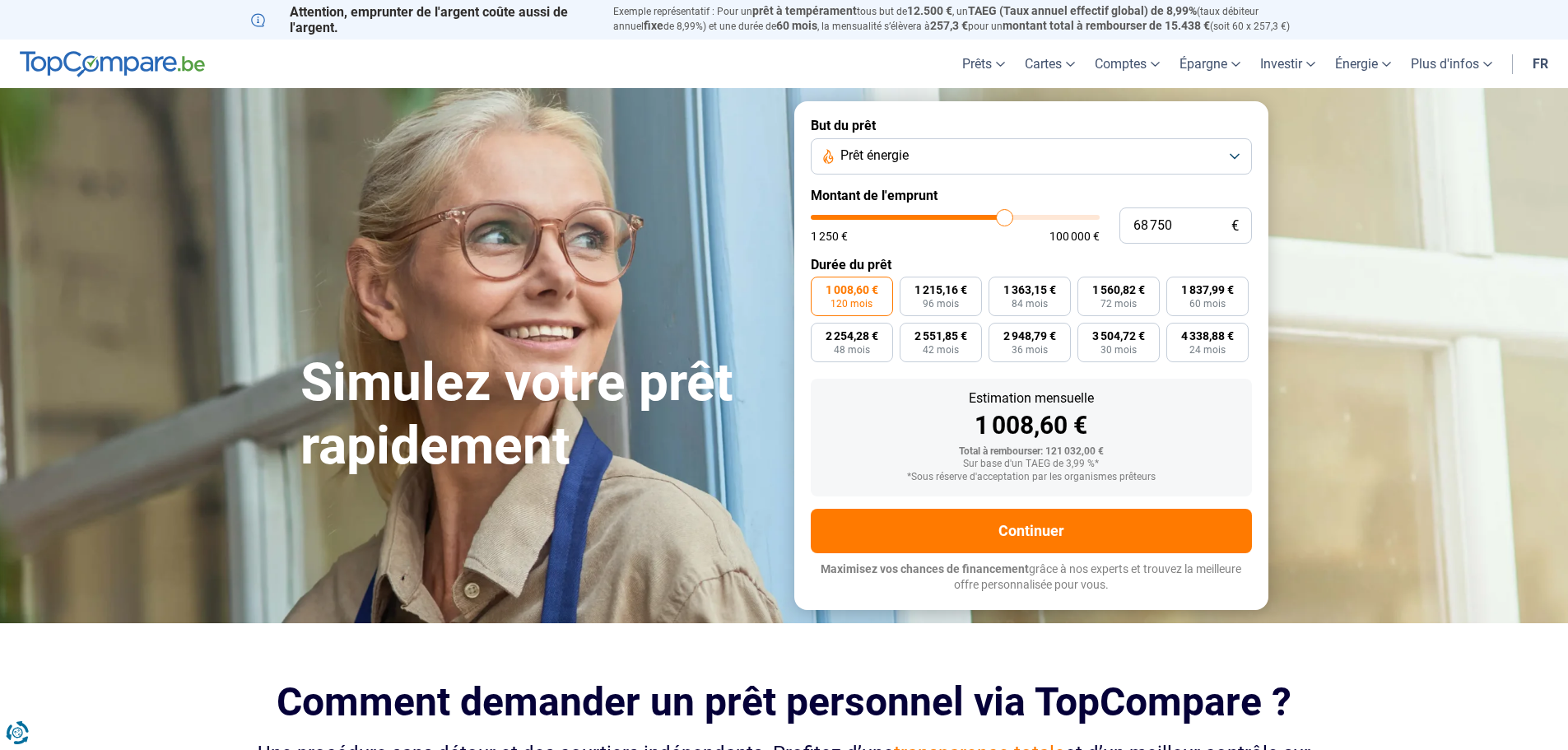
type input "68000"
type input "67 500"
type input "67500"
type input "67 250"
type input "67250"
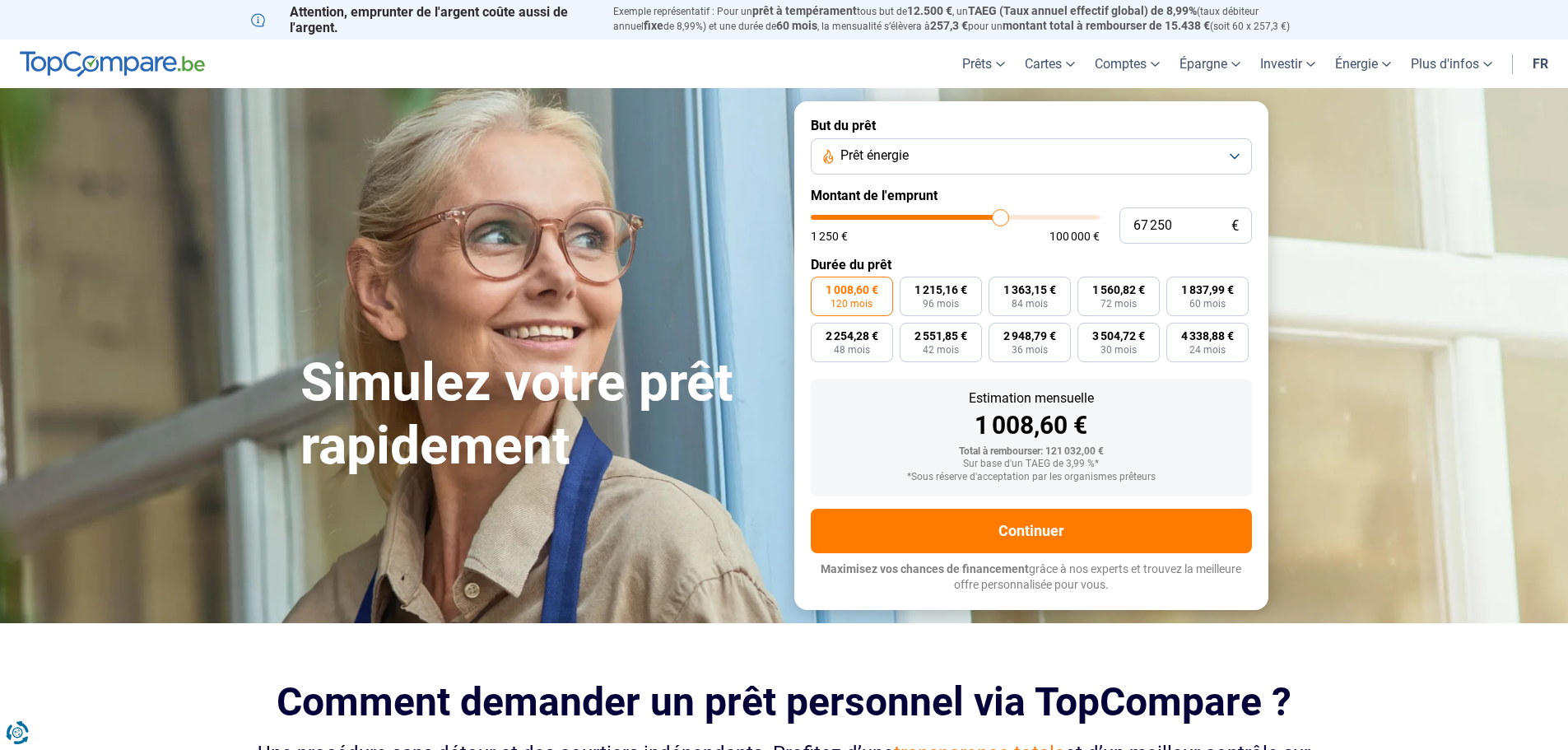
type input "66 500"
type input "66500"
type input "66 250"
type input "66250"
type input "66 000"
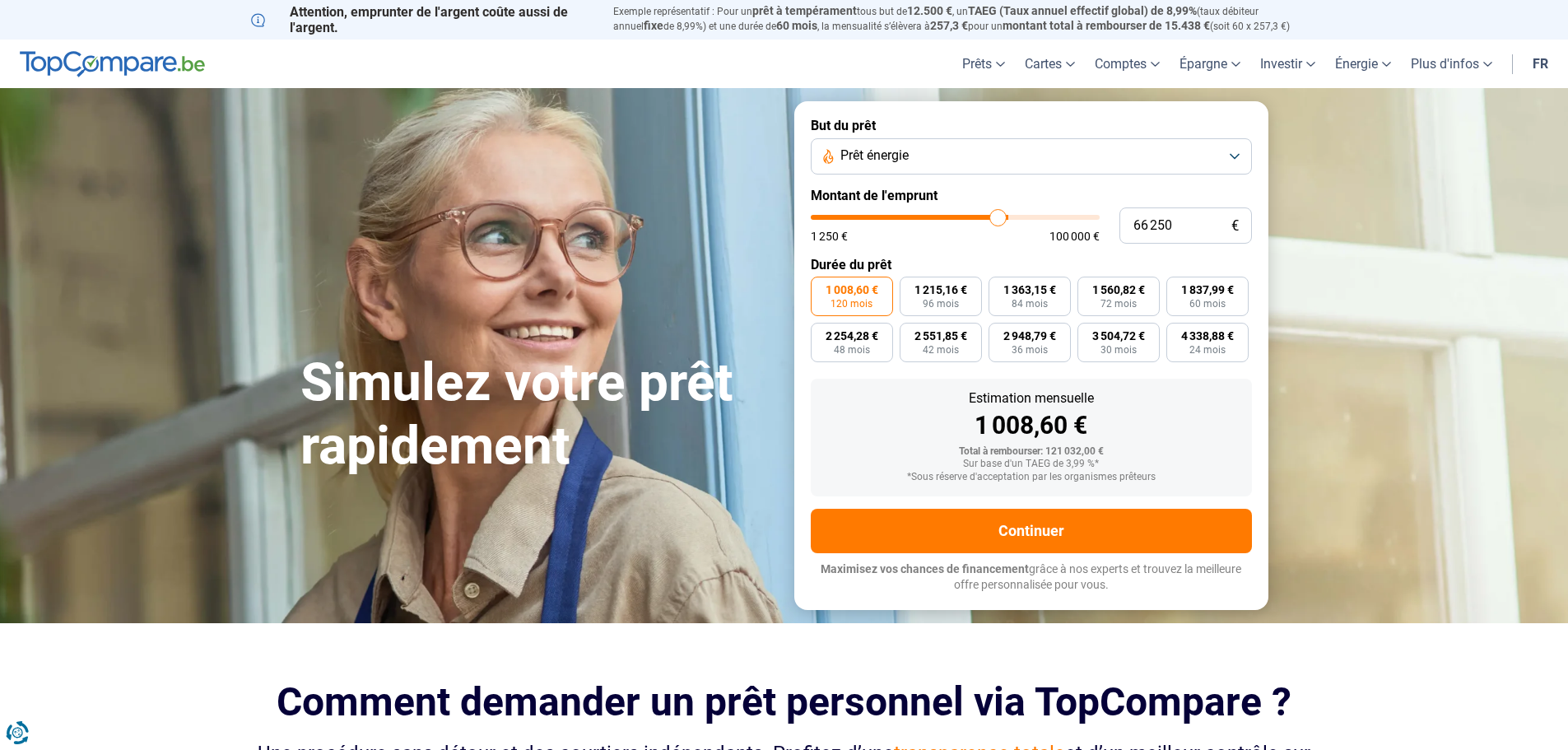
type input "66000"
type input "65 250"
type input "65250"
type input "65 000"
type input "65000"
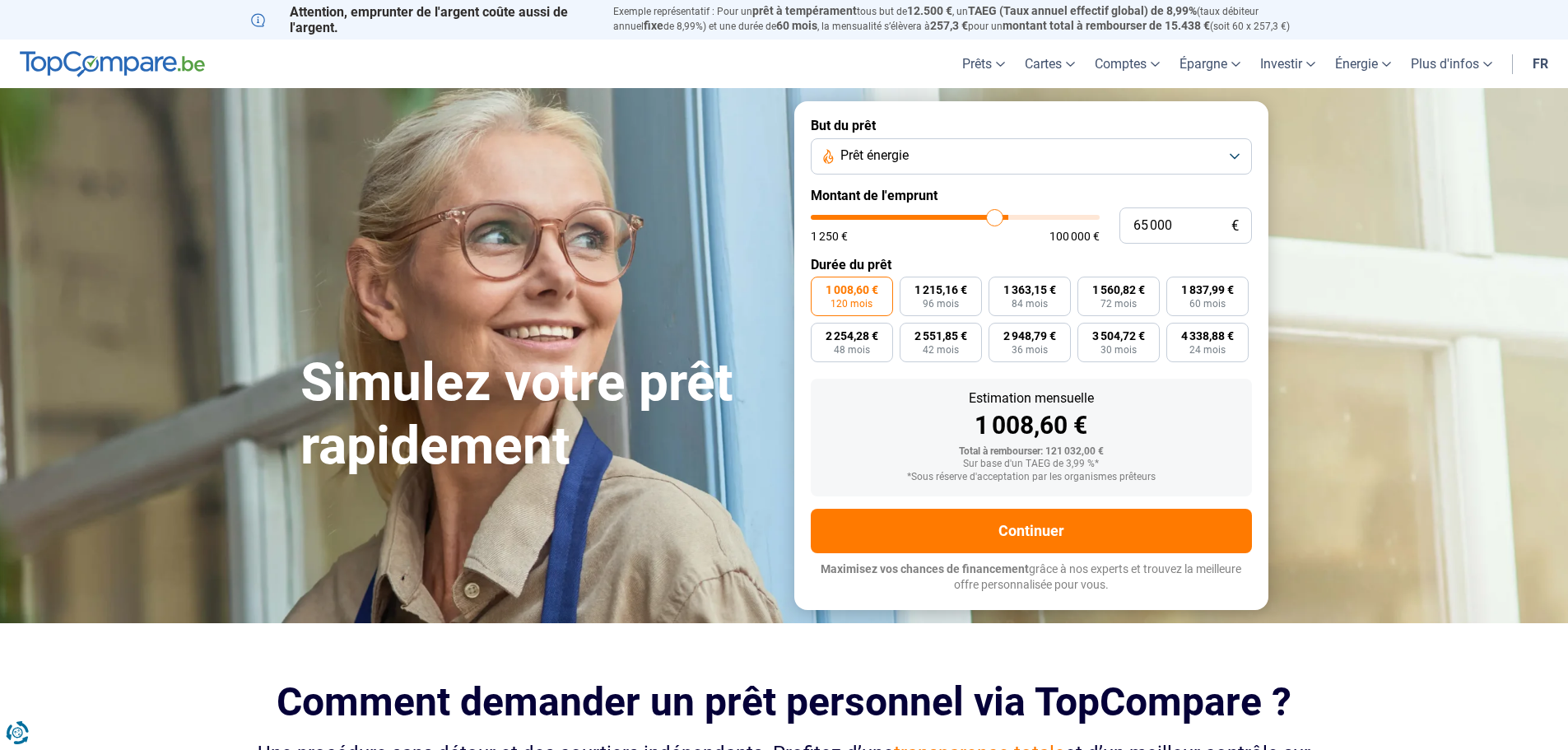
type input "64 750"
type input "64750"
type input "64 250"
type input "64250"
type input "63 750"
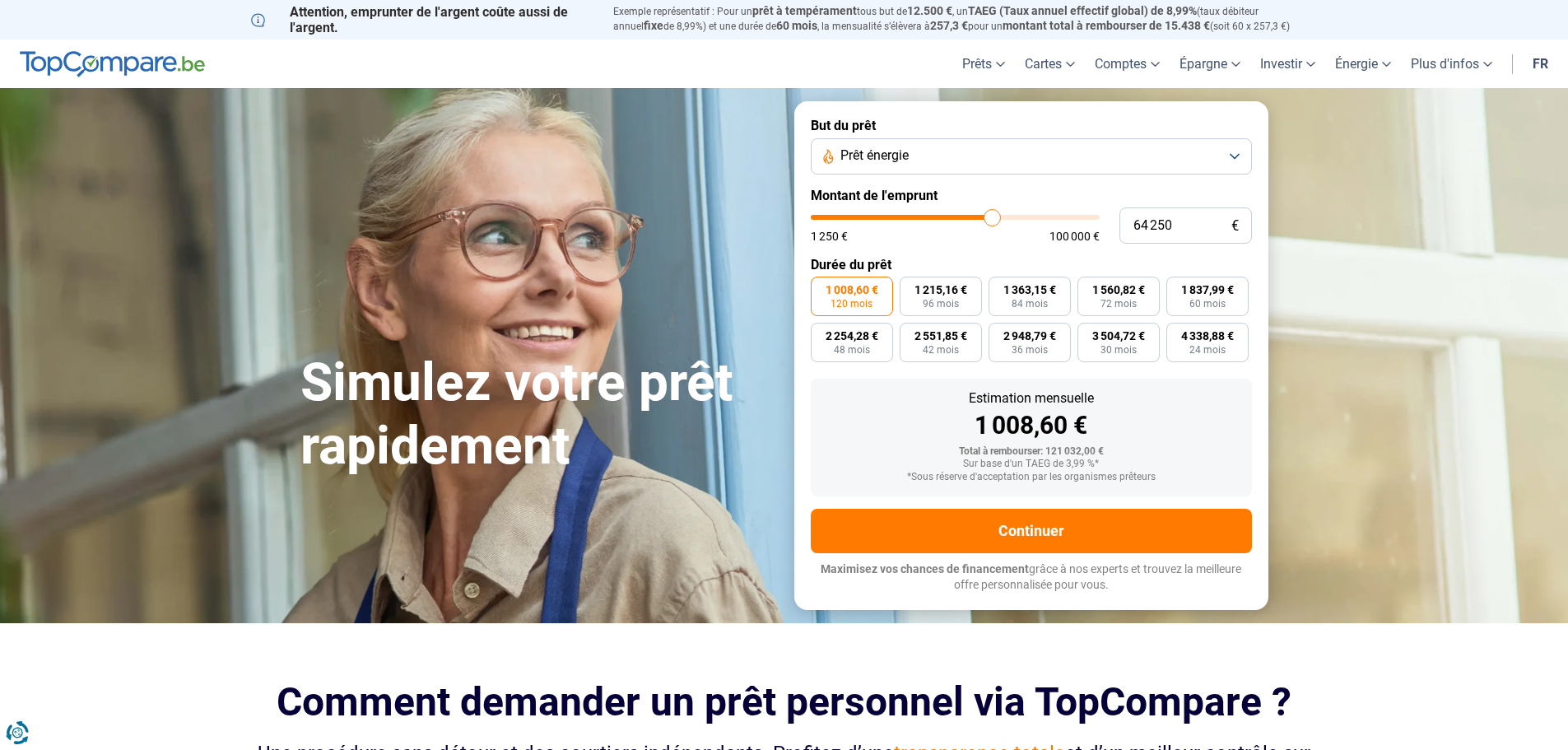
type input "63750"
type input "63 500"
type input "63500"
type input "63 250"
type input "63250"
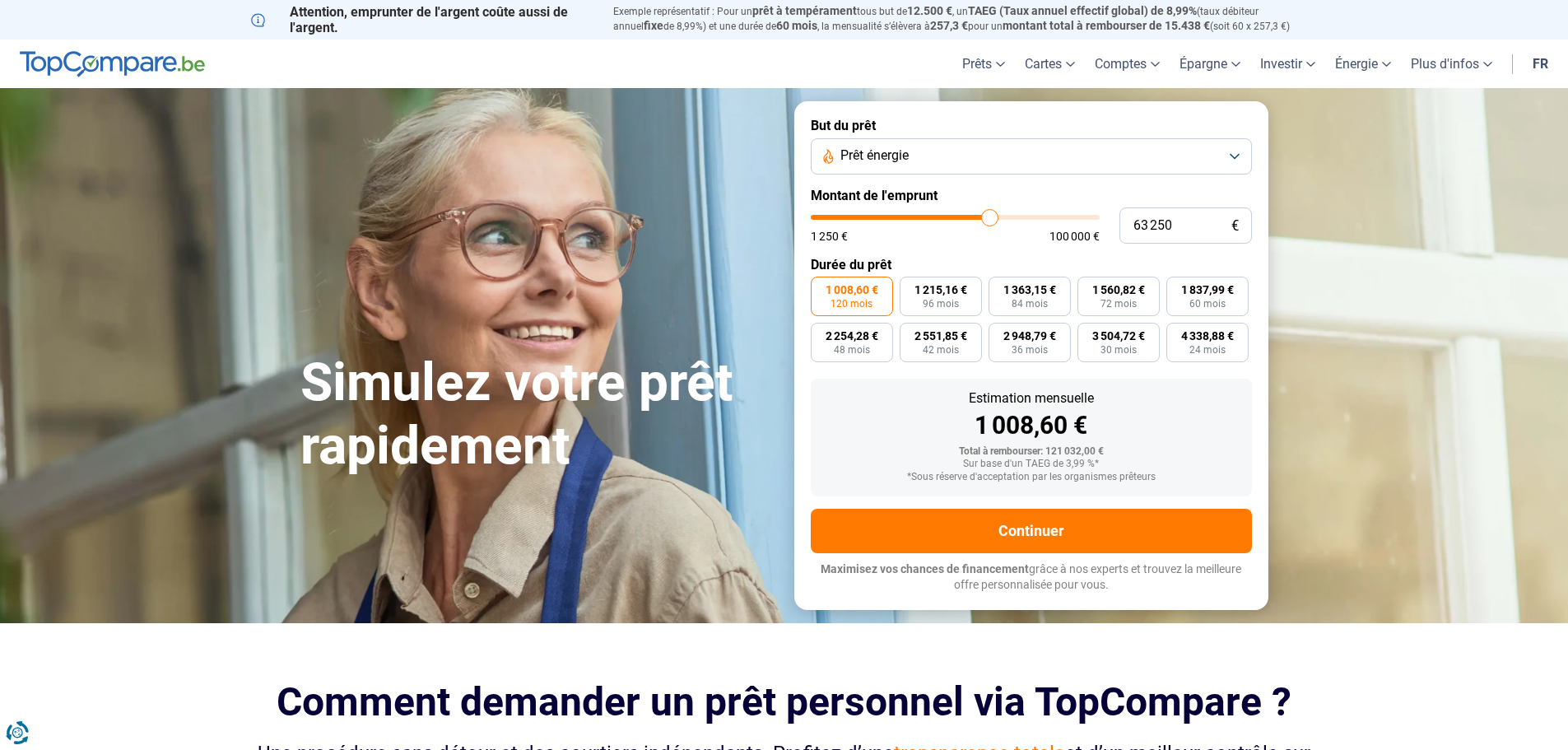
type input "63 000"
type input "63000"
type input "62 500"
type input "62500"
type input "62 250"
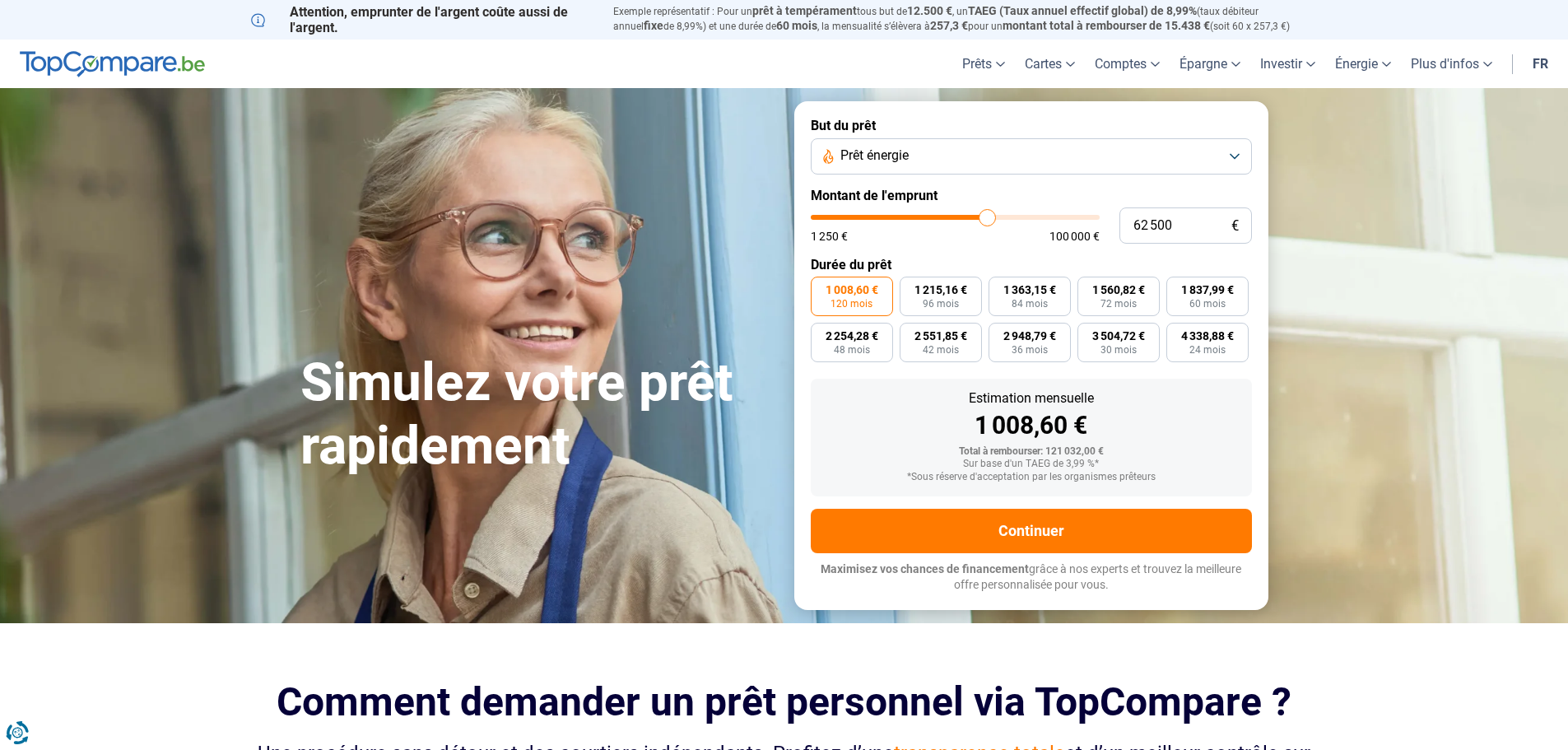
type input "62250"
type input "62 000"
type input "62000"
type input "61 750"
type input "61750"
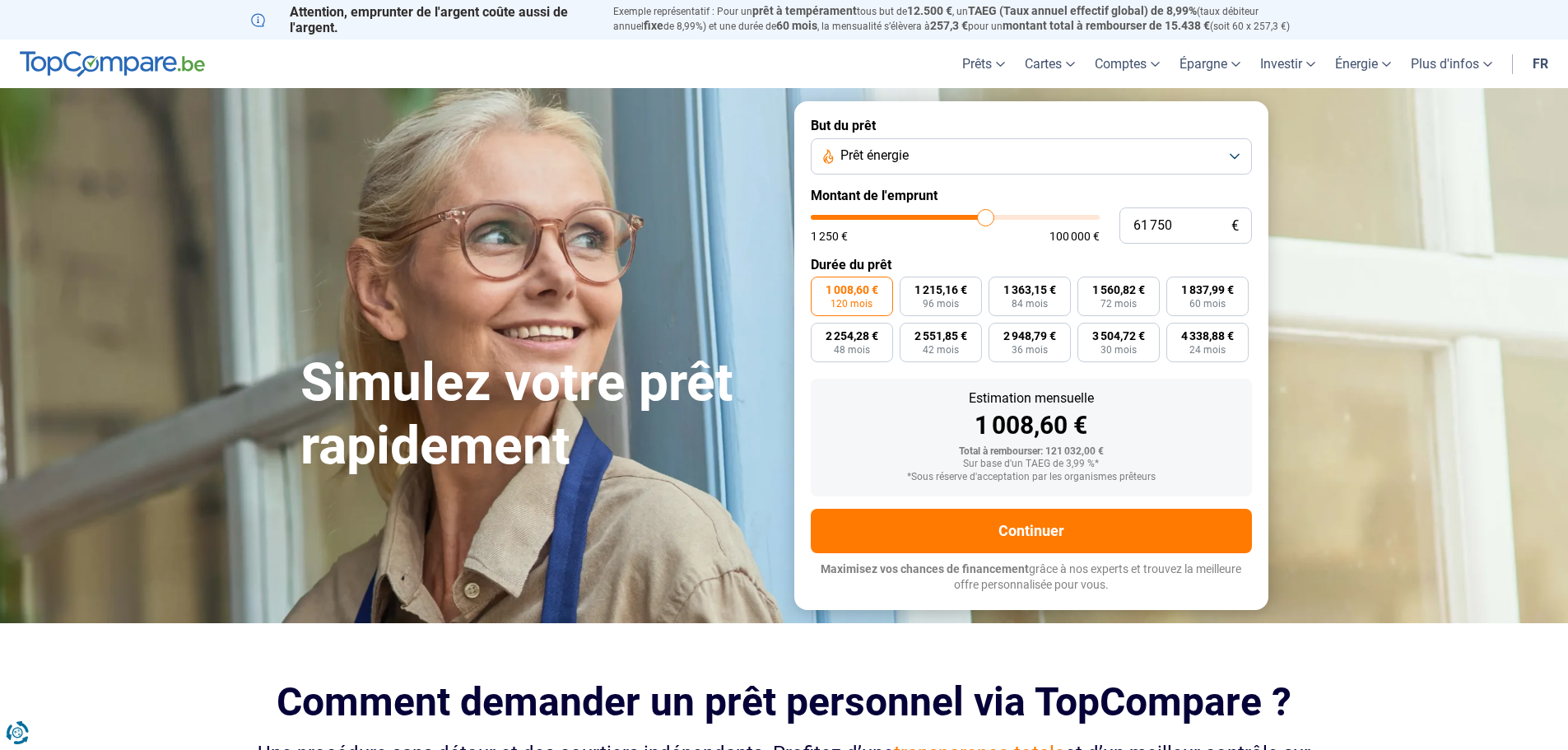
type input "61 500"
type input "61500"
type input "61 000"
type input "61000"
type input "60 750"
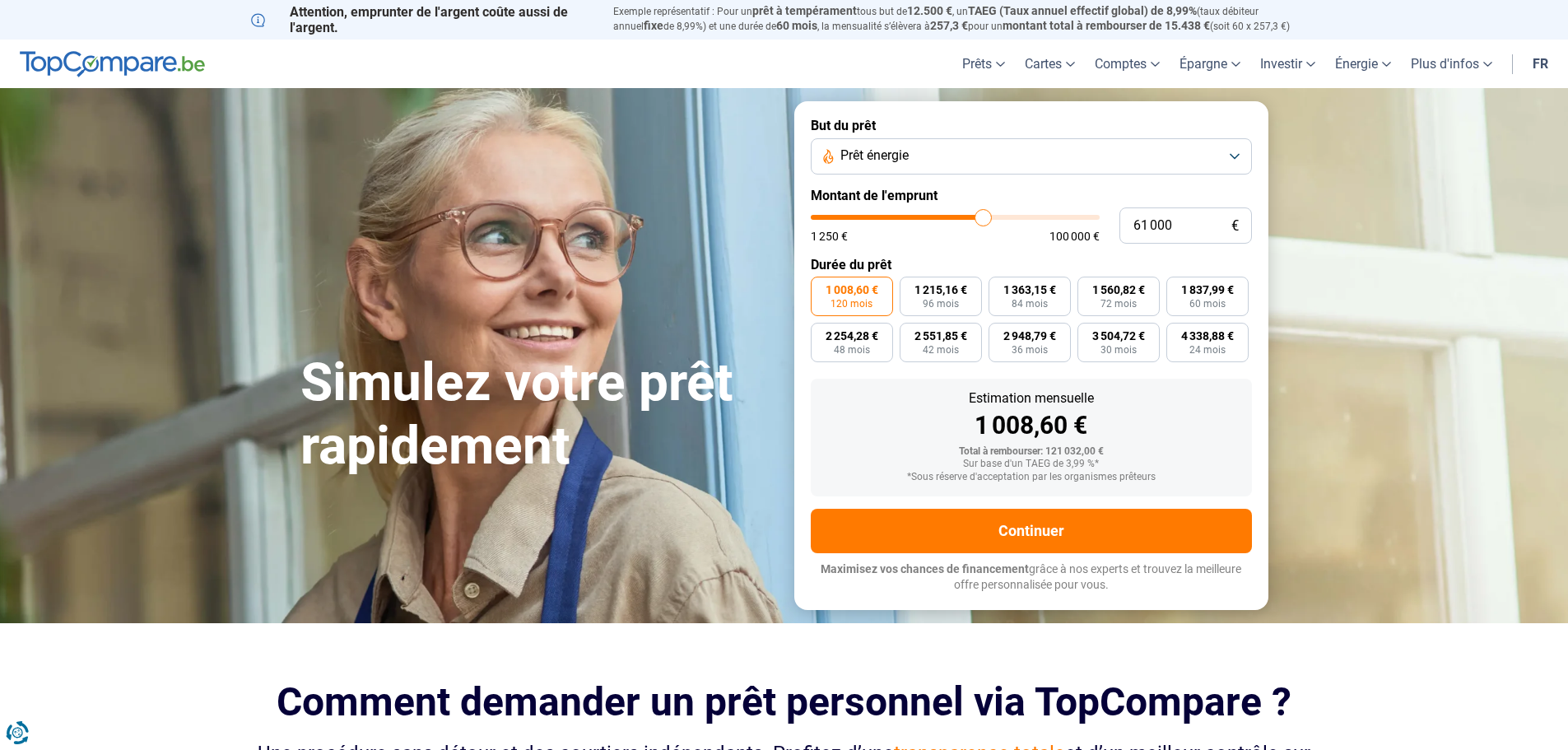
type input "60750"
type input "60 500"
type input "60500"
type input "60 250"
type input "60250"
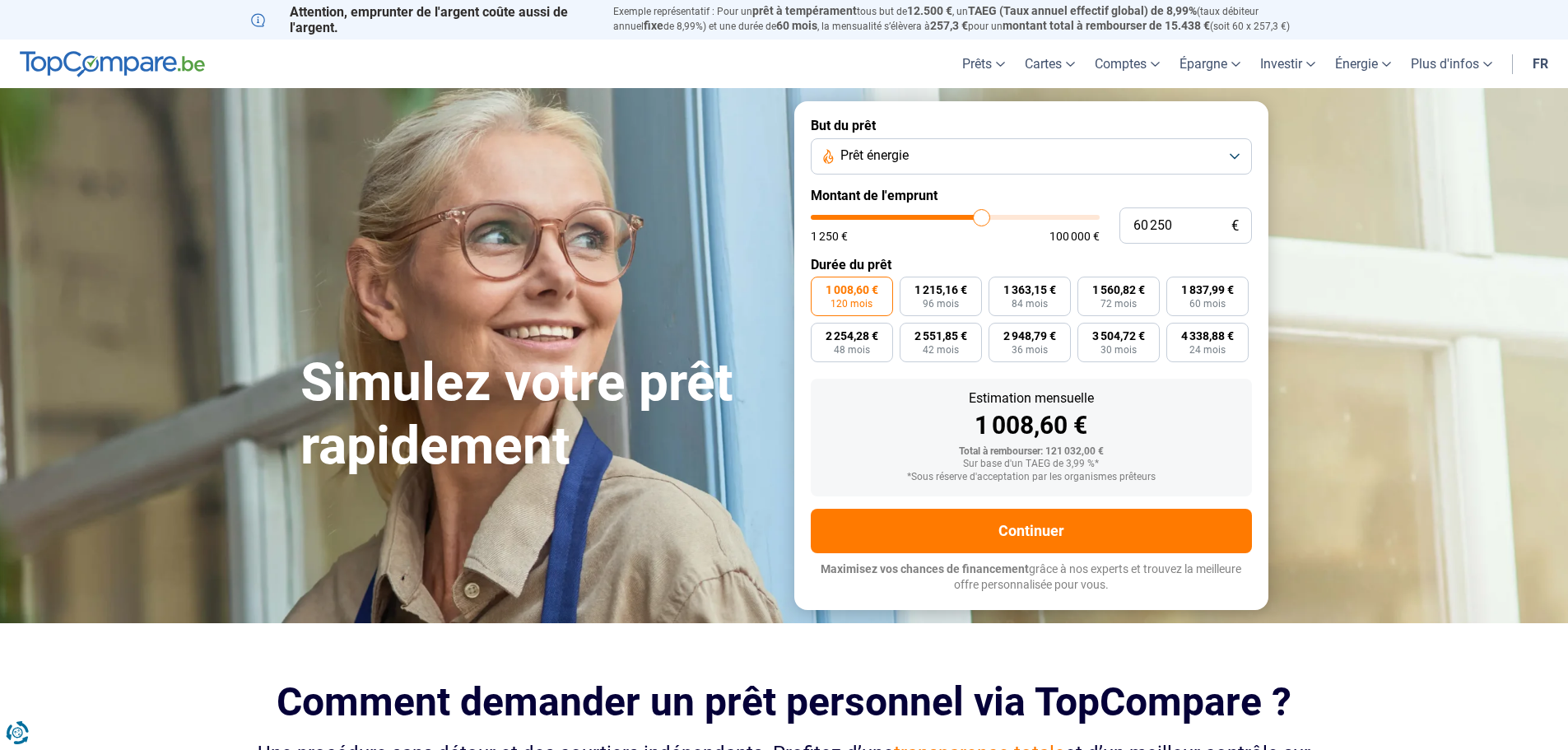
type input "60 000"
type input "60000"
type input "59 500"
type input "59500"
type input "59 250"
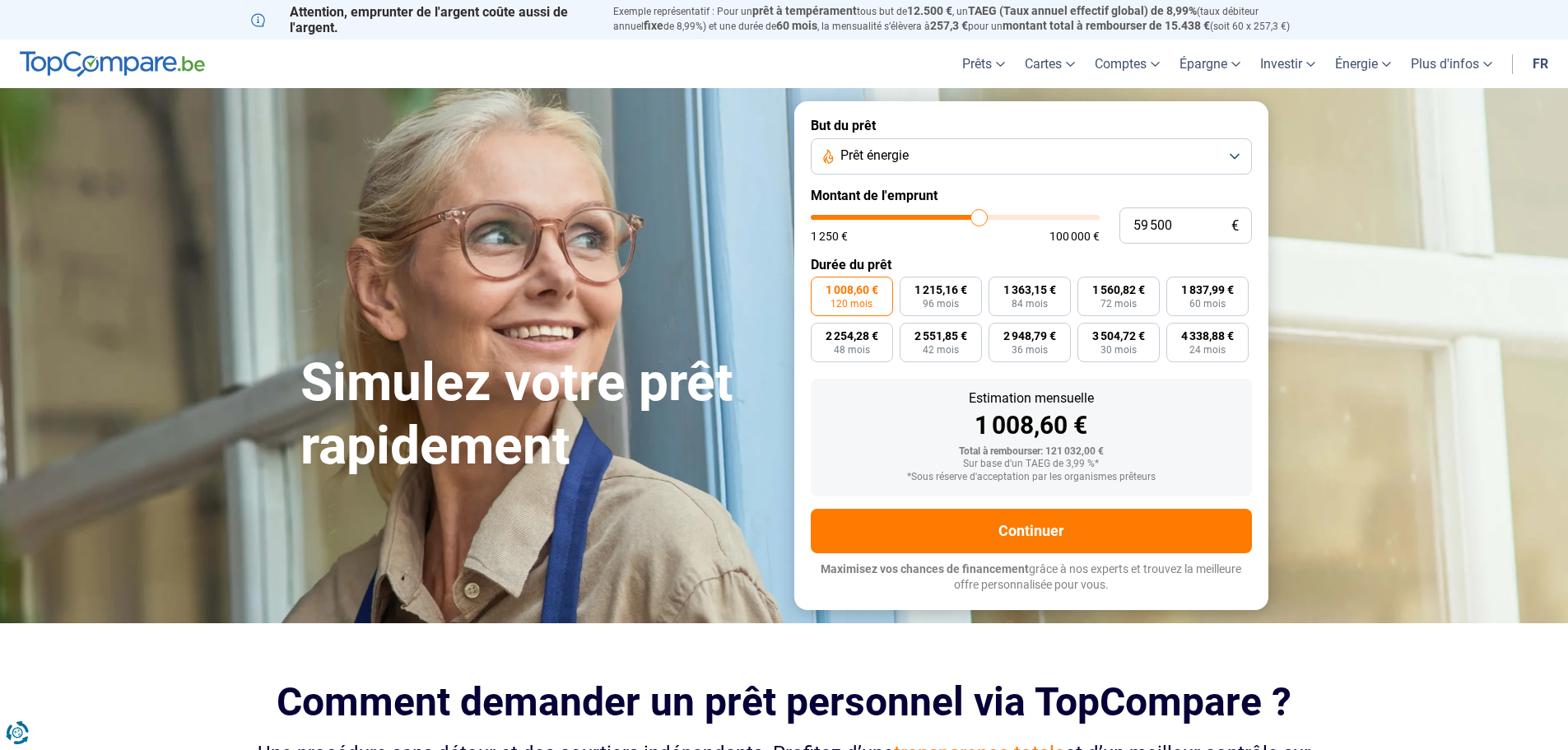
type input "59250"
type input "59 000"
type input "59000"
type input "58 750"
type input "58750"
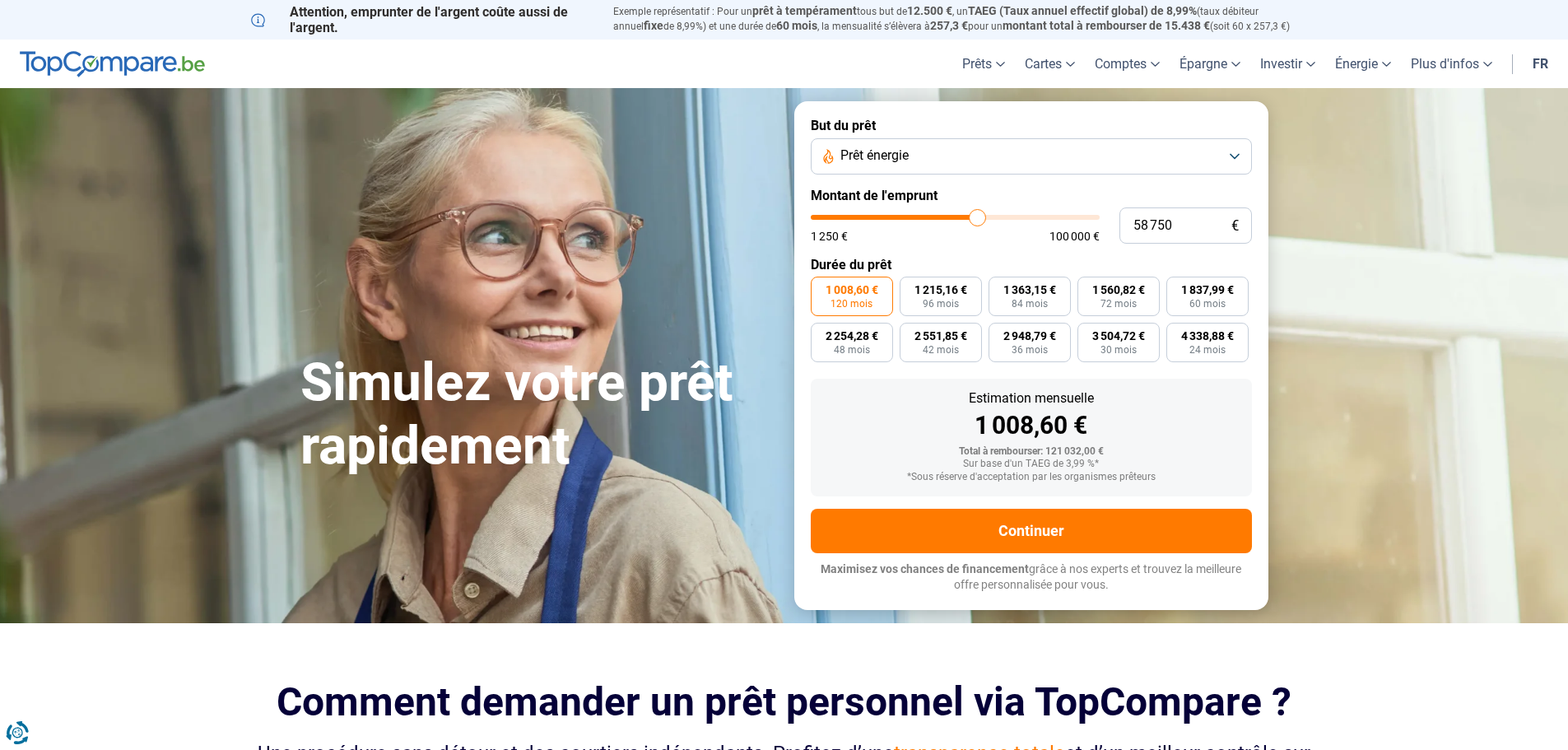
type input "58 500"
type input "58500"
type input "58 000"
type input "58000"
type input "57 750"
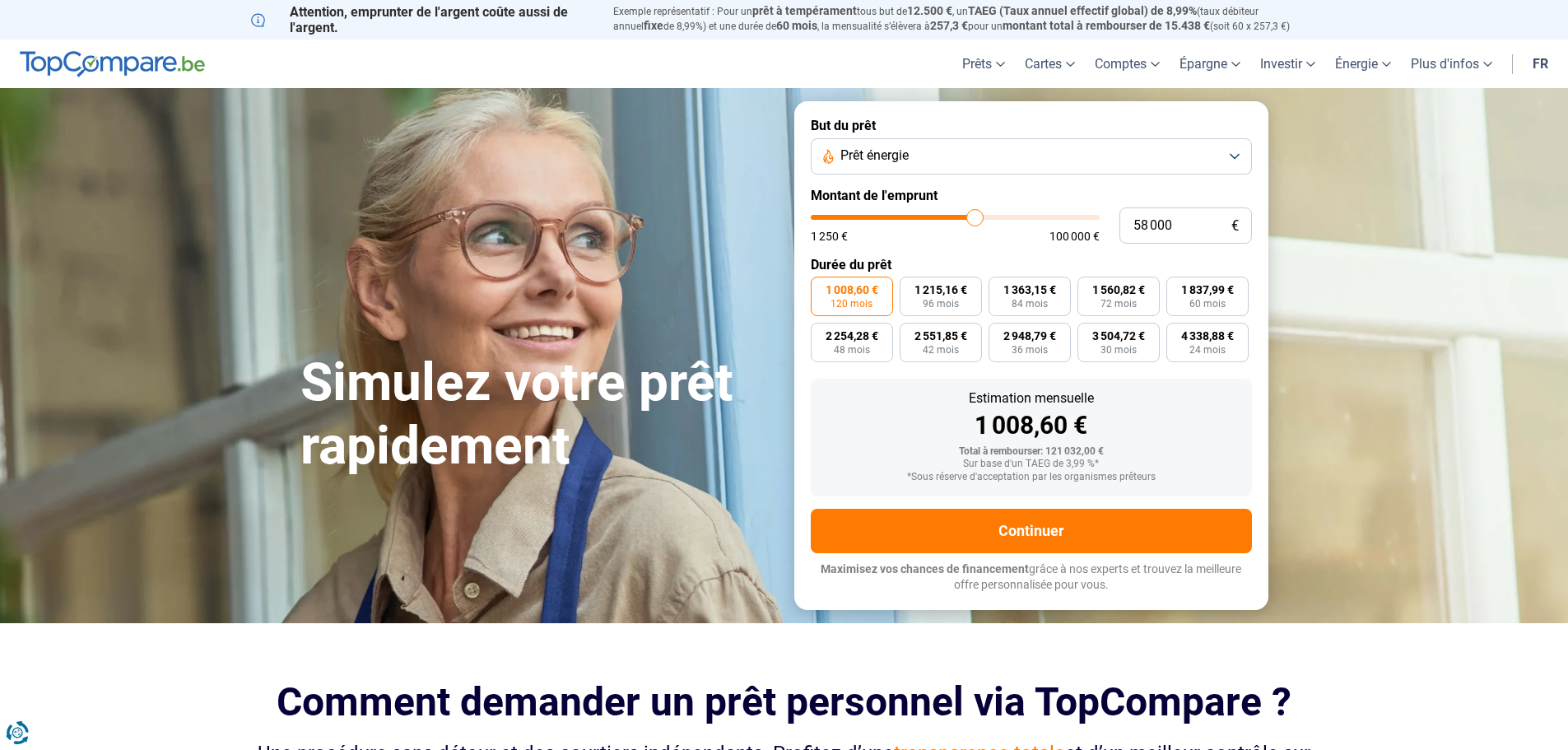
type input "57750"
type input "57 500"
type input "57500"
type input "57 250"
type input "57250"
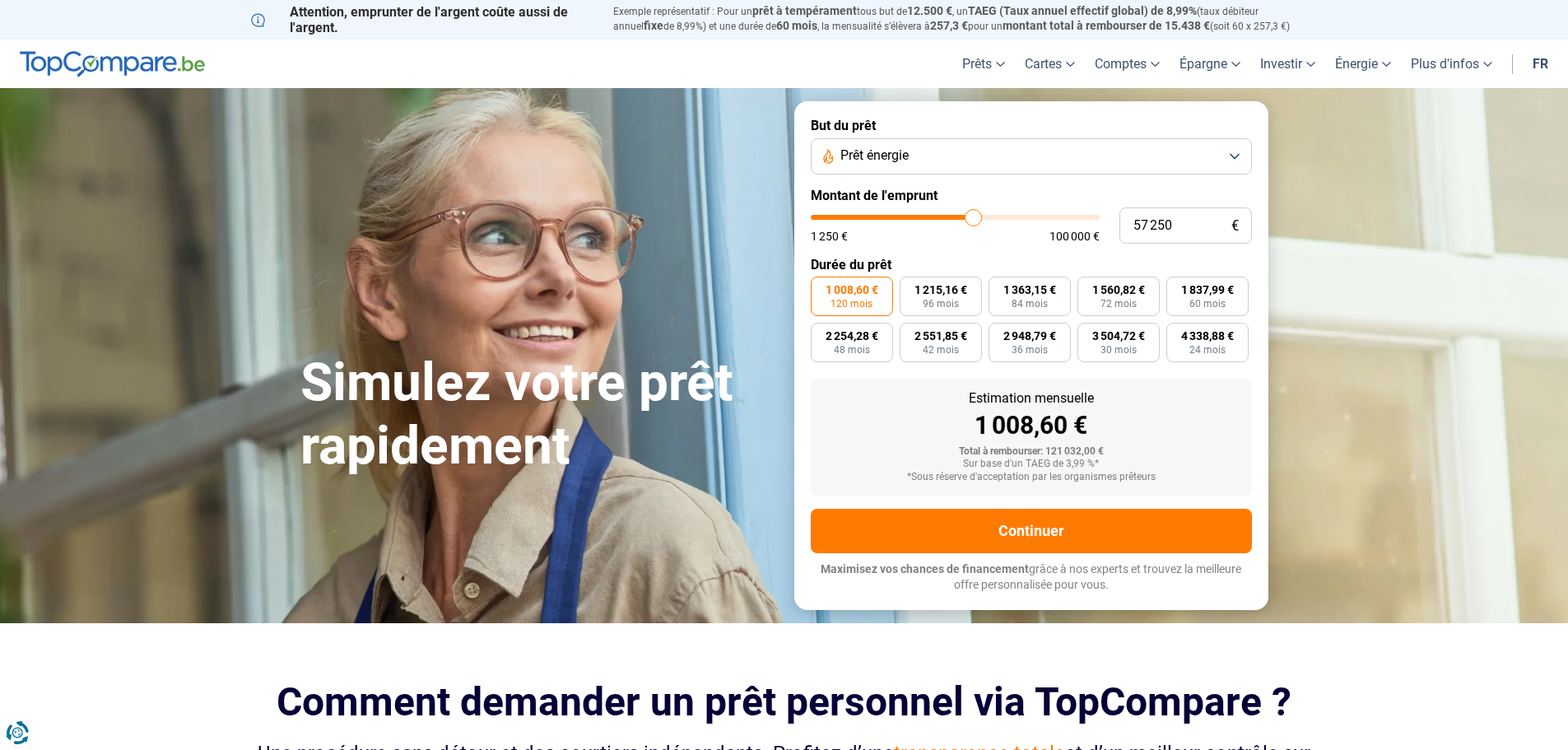
type input "57 000"
type input "57000"
type input "56 500"
type input "56500"
type input "56 250"
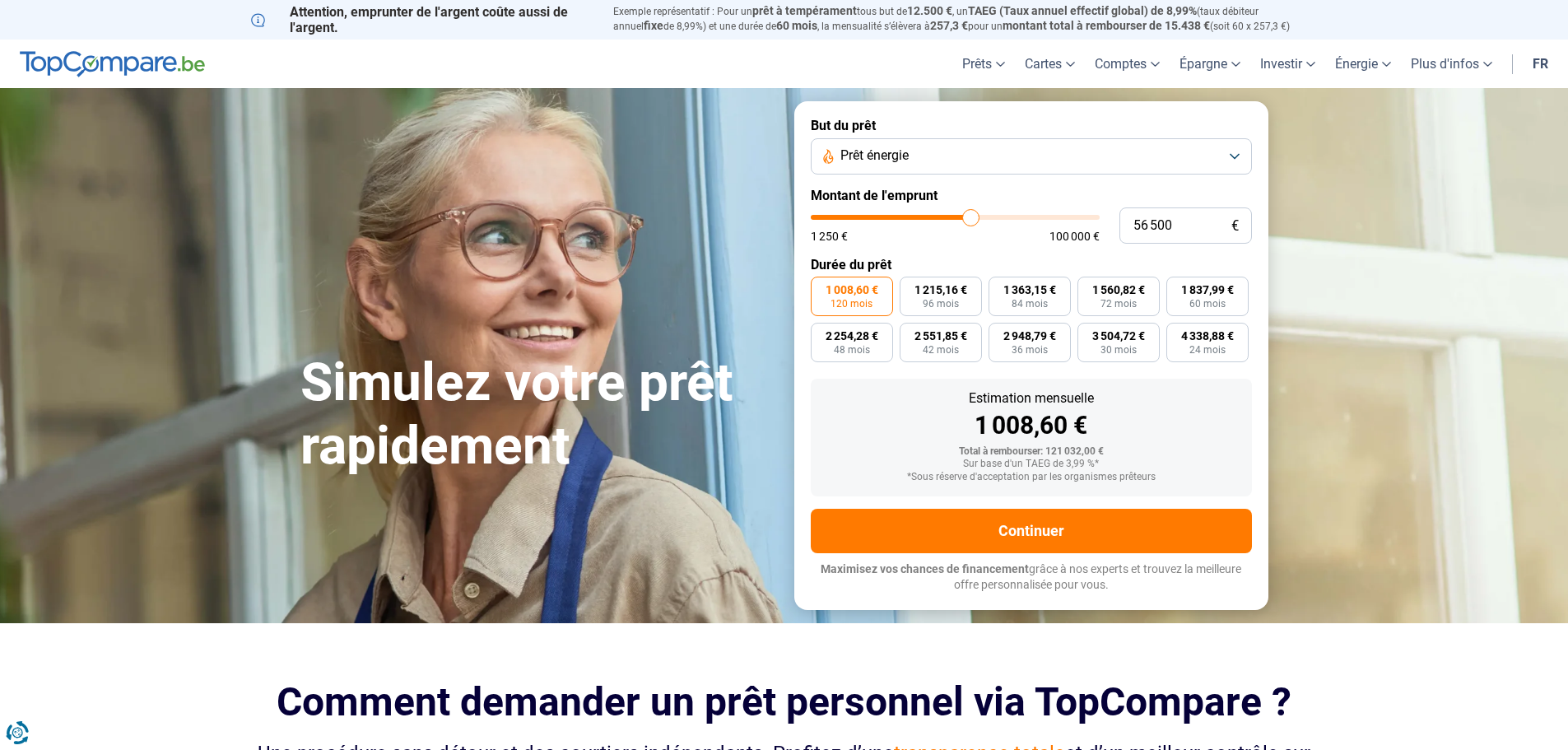
type input "56250"
type input "56 000"
type input "56000"
type input "55 750"
type input "55750"
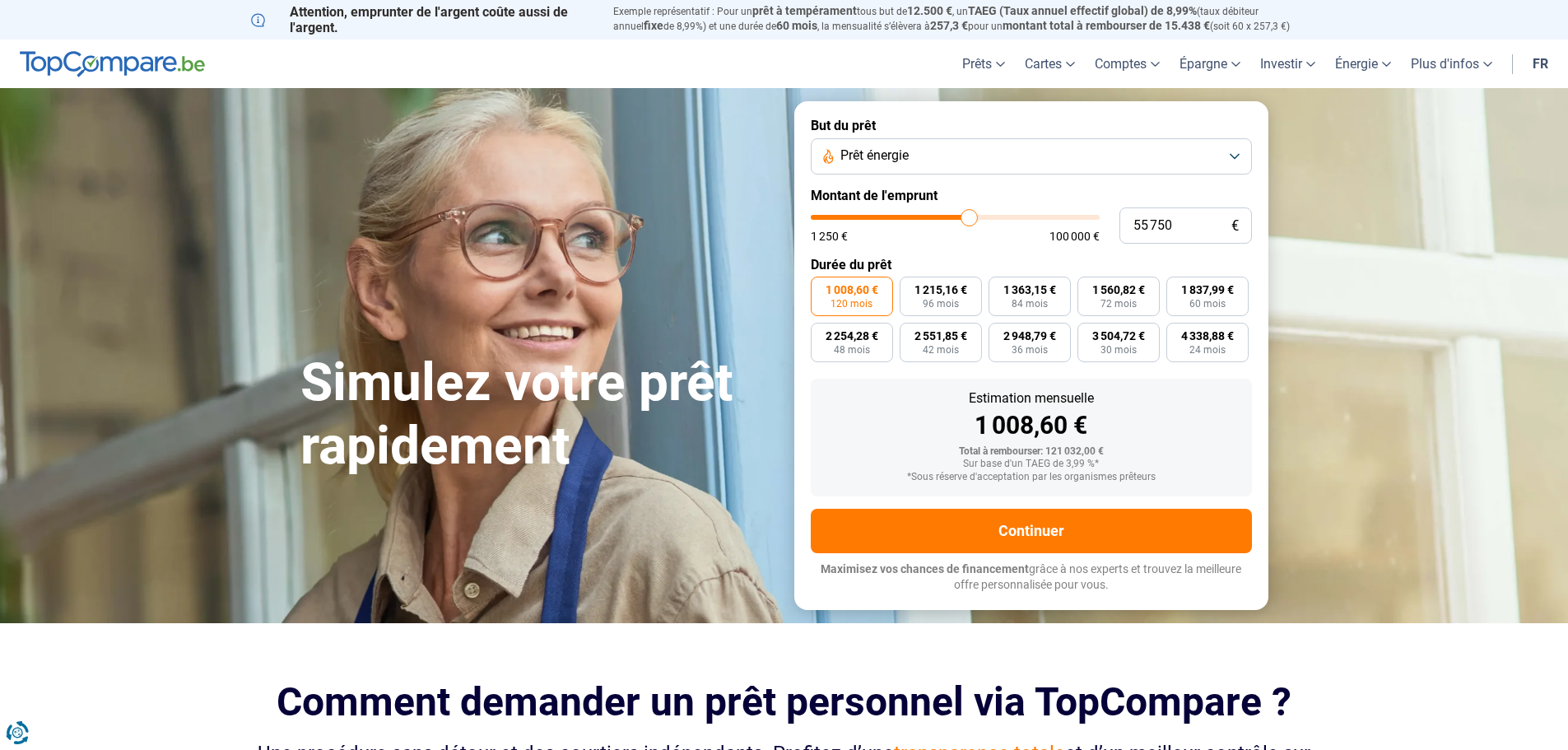
type input "55 500"
type input "55500"
type input "55 000"
type input "55000"
type input "54 750"
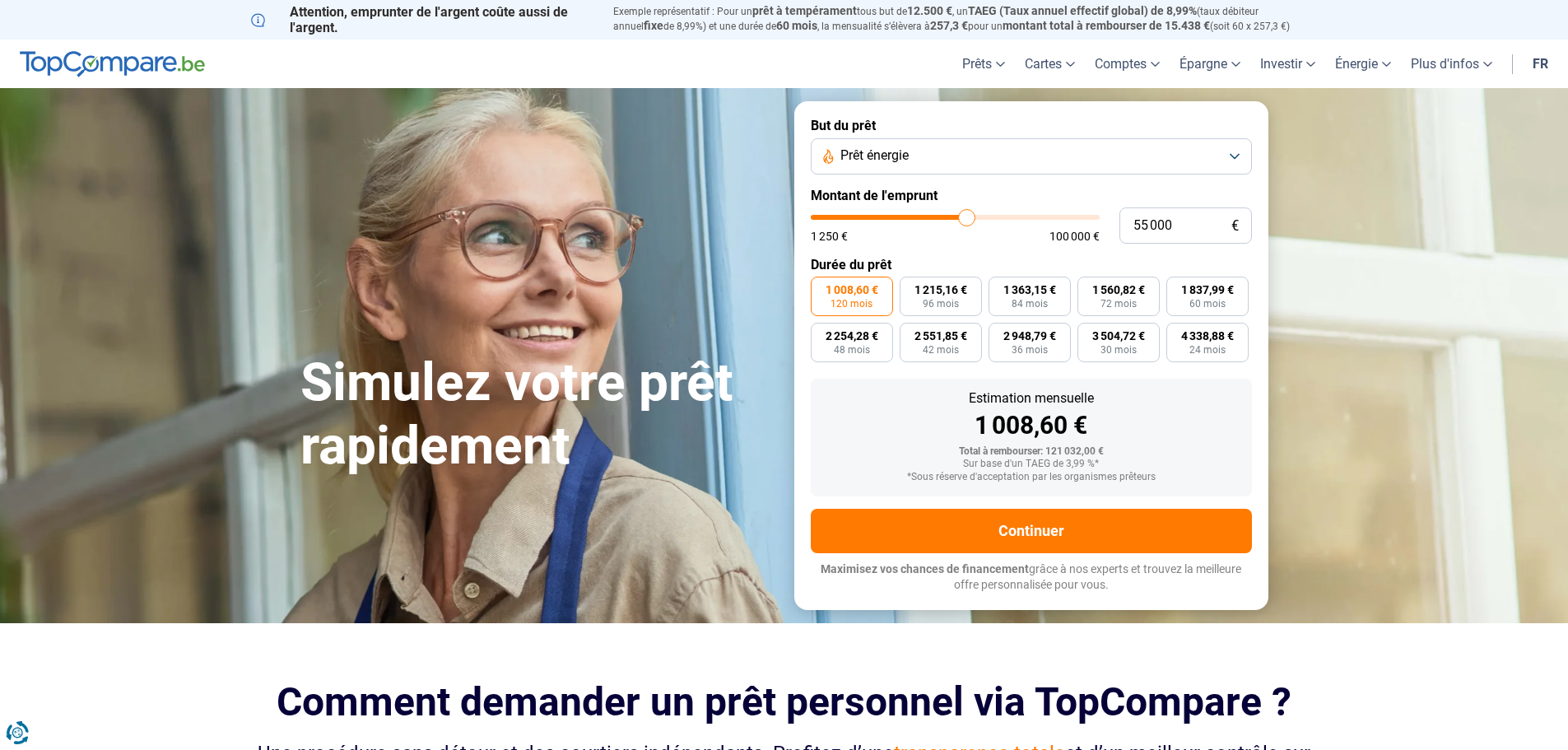
type input "54750"
type input "54 500"
drag, startPoint x: 1086, startPoint y: 218, endPoint x: 953, endPoint y: 220, distance: 133.0
click at [953, 220] on input "range" at bounding box center [955, 218] width 289 height 5
drag, startPoint x: 956, startPoint y: 218, endPoint x: 1010, endPoint y: 213, distance: 54.2
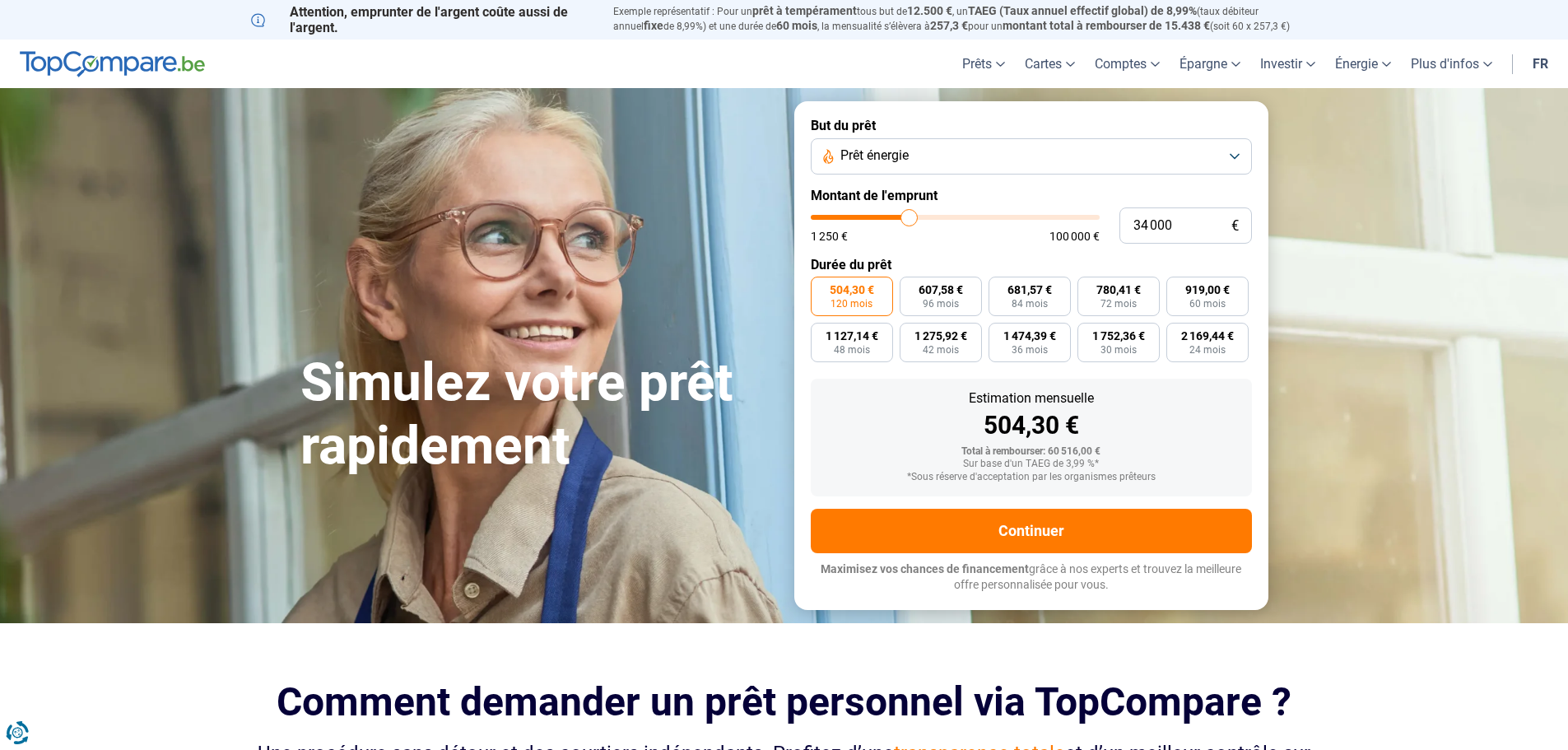
click at [909, 219] on input "range" at bounding box center [955, 218] width 289 height 5
drag, startPoint x: 1169, startPoint y: 223, endPoint x: 1122, endPoint y: 227, distance: 47.2
click at [1122, 227] on input "34 000" at bounding box center [1186, 226] width 133 height 37
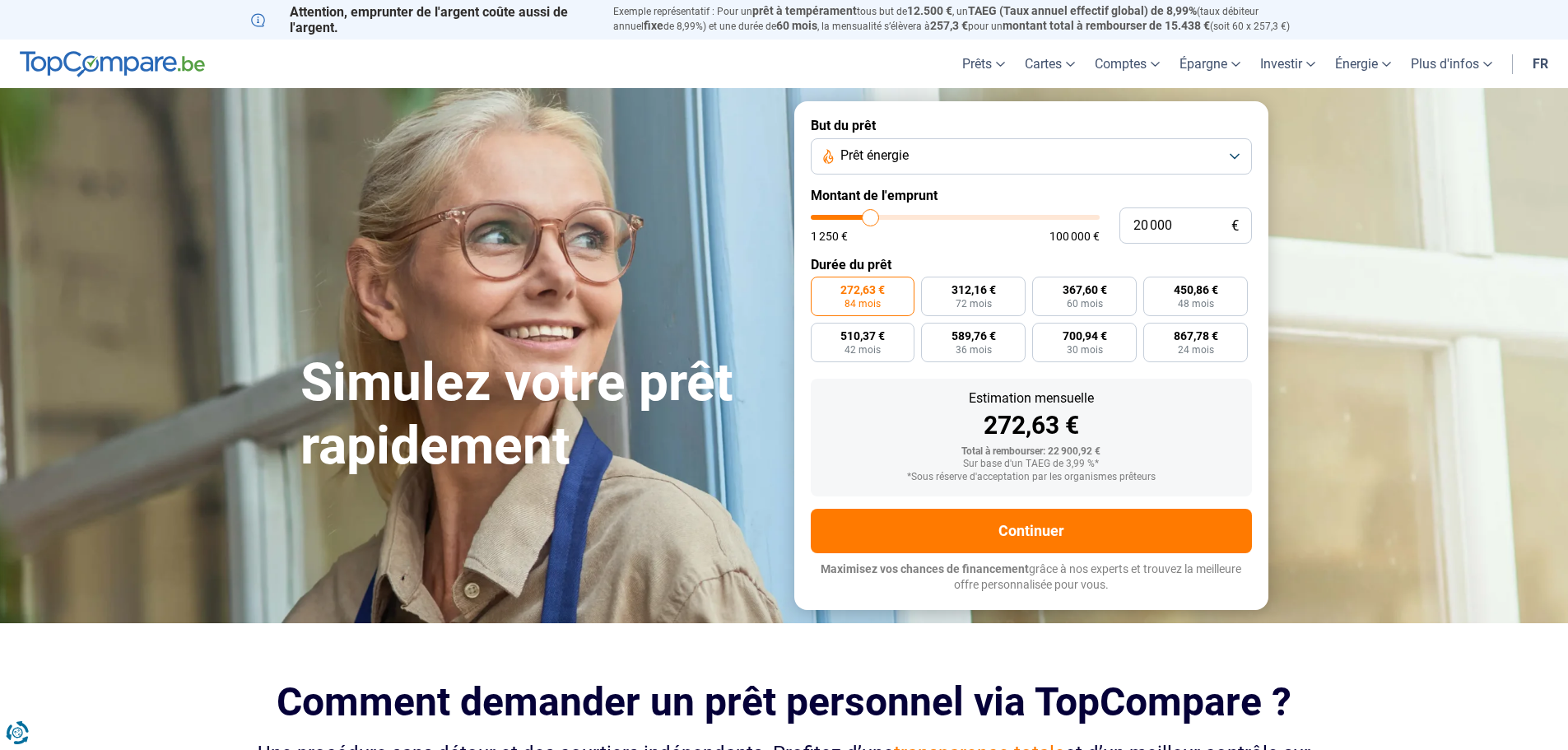
click at [806, 419] on form "But du prêt Prêt énergie Montant de l'emprunt 20 000 € 1 250 € 100 000 € Durée …" at bounding box center [1031, 355] width 474 height 507
click at [806, 419] on form "But du prêt Prêt énergie Montant de l'emprunt 20 000 € 1 250 € 100 000 € Durée …" at bounding box center [1031, 355] width 474 height 507
